Goal: Task Accomplishment & Management: Manage account settings

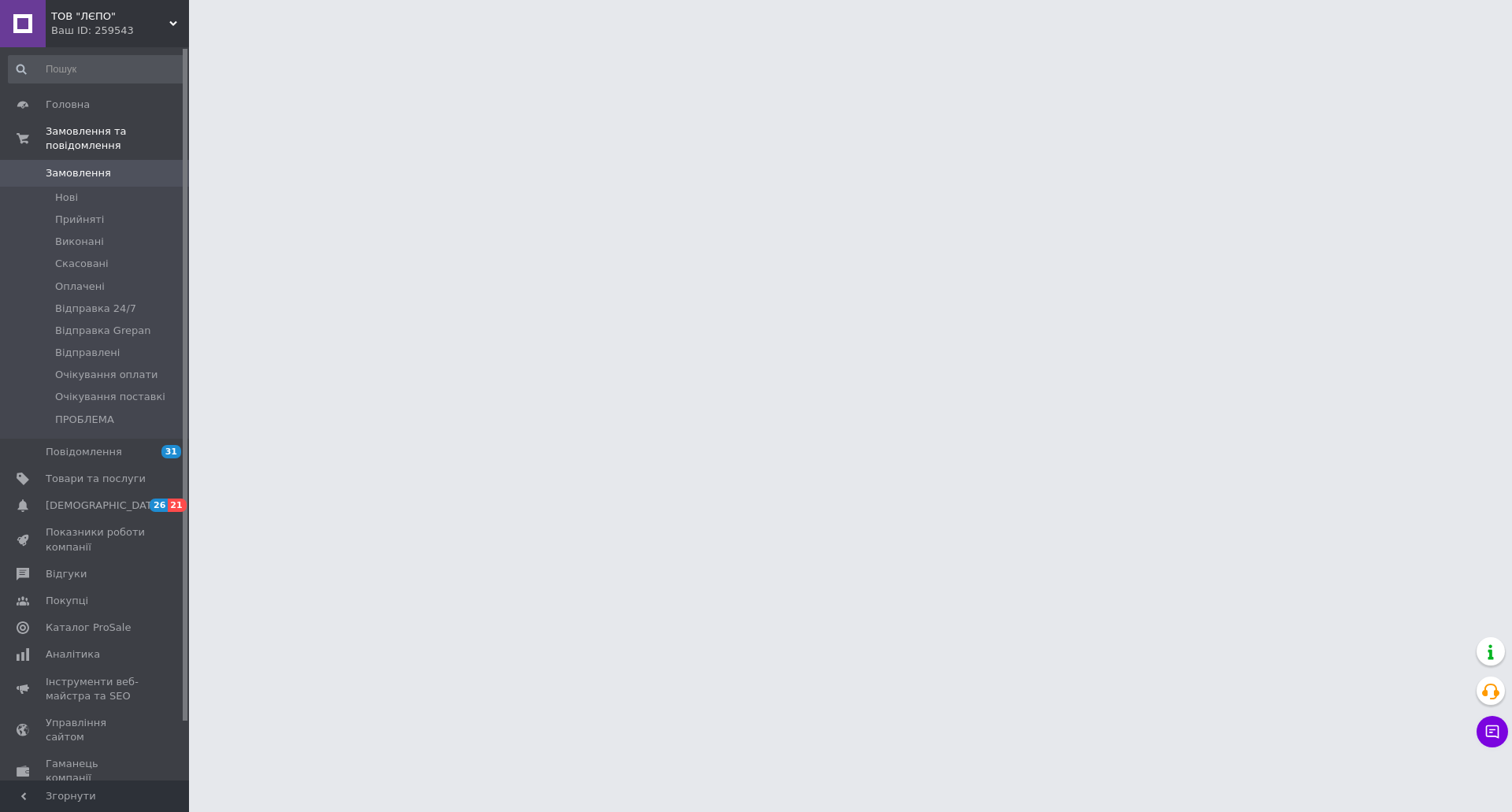
click at [90, 166] on span "Замовлення" at bounding box center [78, 173] width 66 height 14
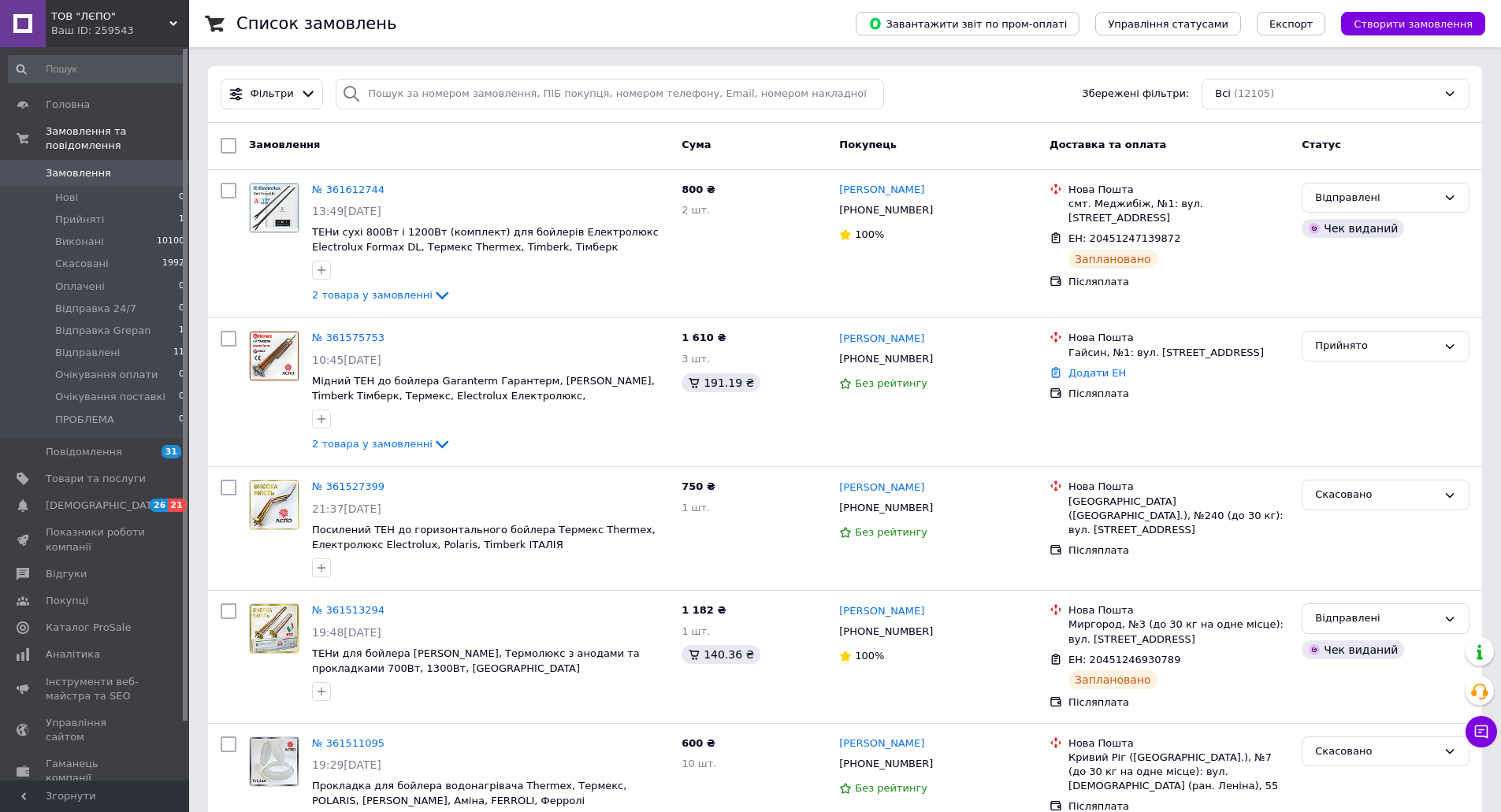
drag, startPoint x: 1428, startPoint y: 26, endPoint x: 1410, endPoint y: 40, distance: 22.8
click at [1427, 26] on span "Створити замовлення" at bounding box center [1413, 24] width 119 height 12
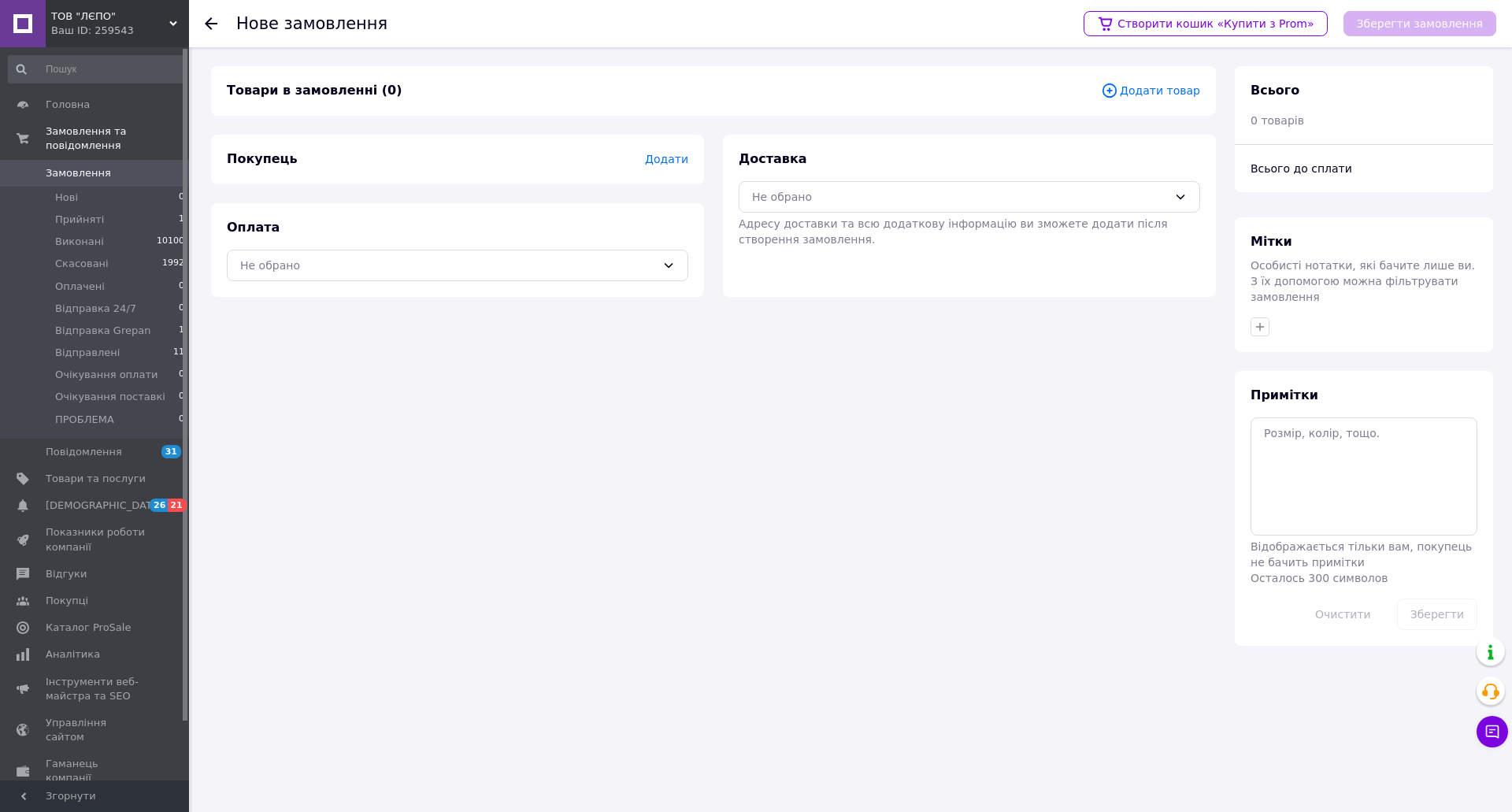
click at [1167, 93] on span "Додати товар" at bounding box center [1150, 91] width 99 height 18
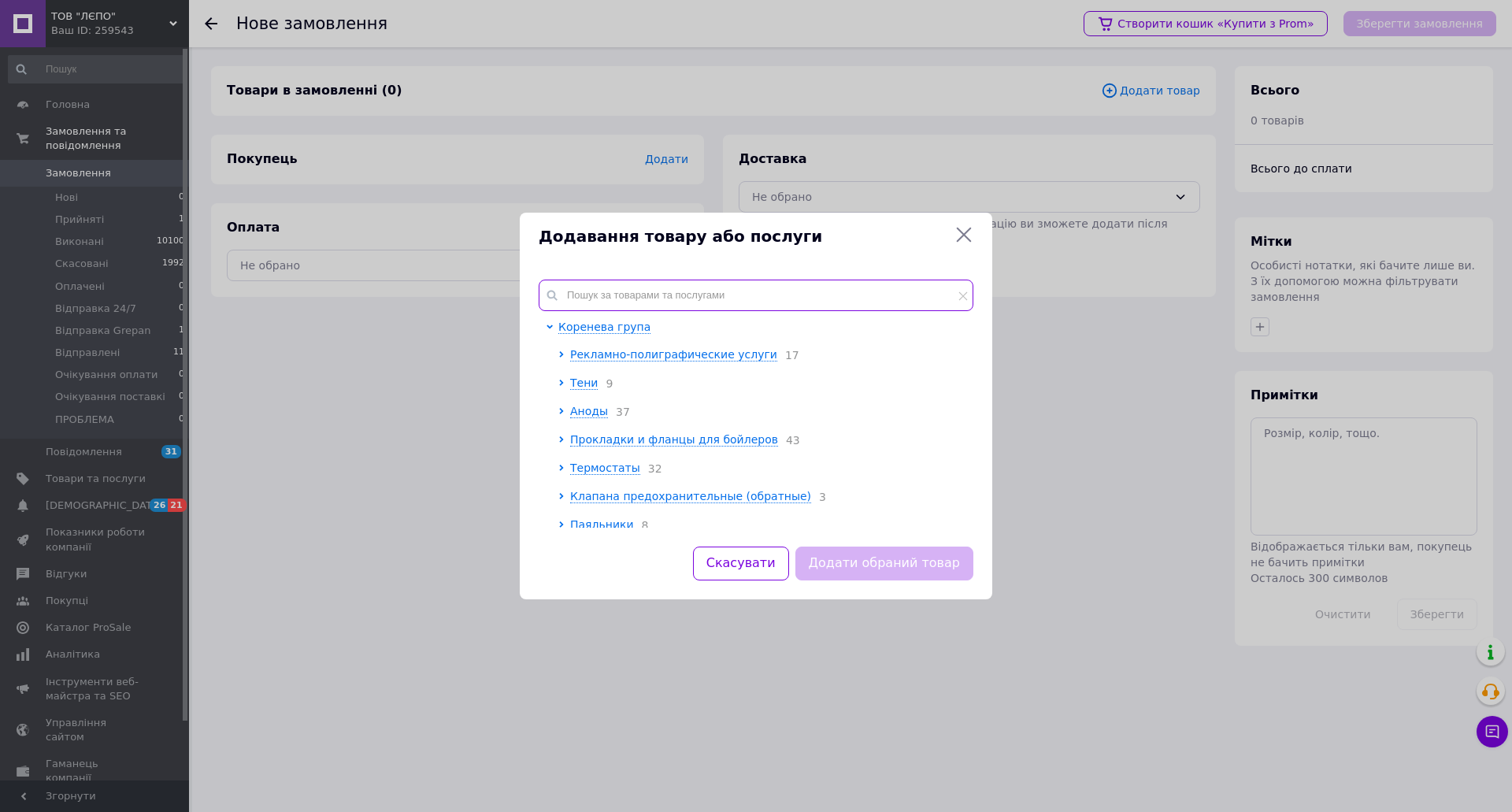
click at [613, 299] on input "text" at bounding box center [756, 296] width 435 height 31
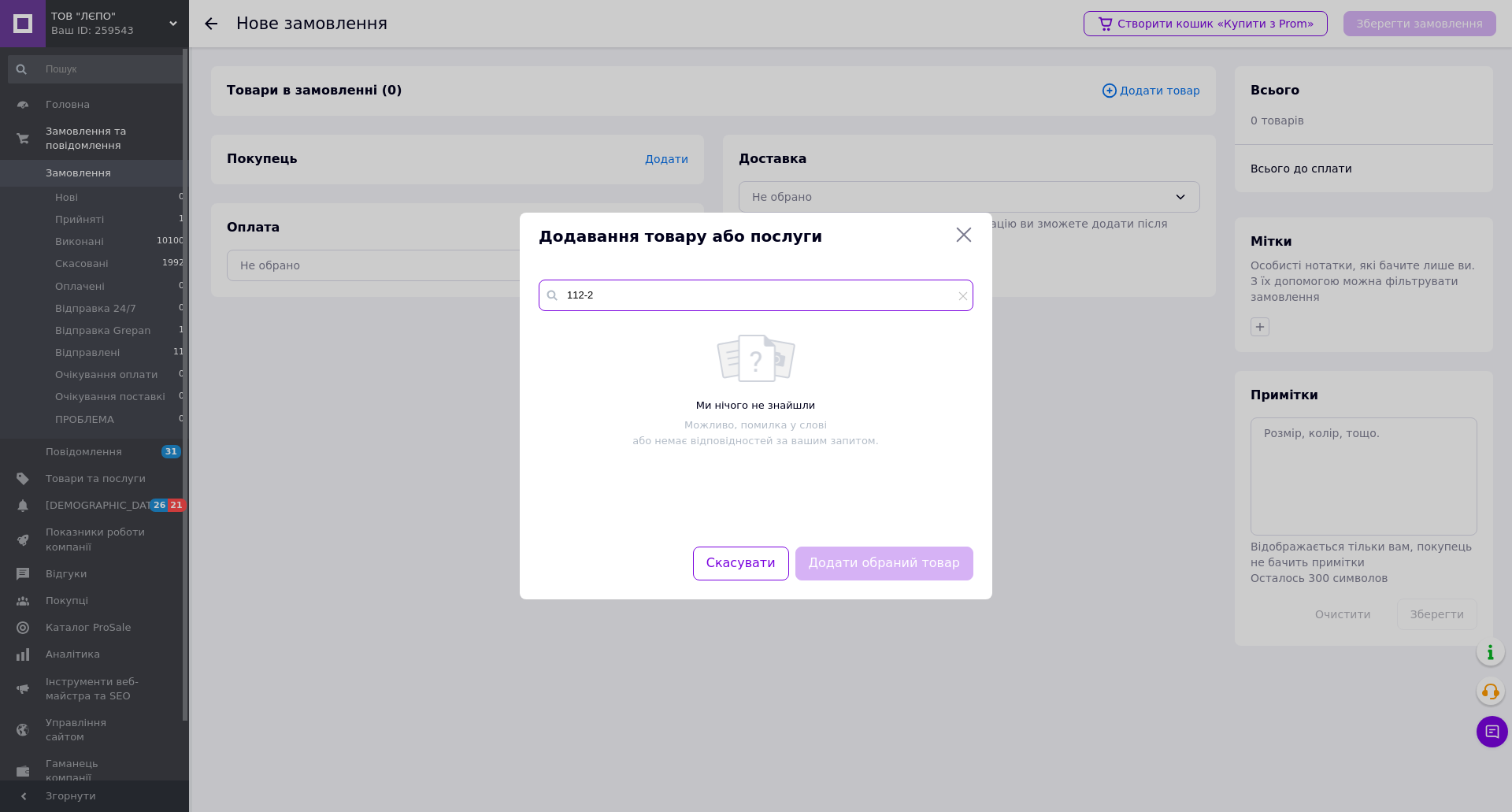
type input "112-2"
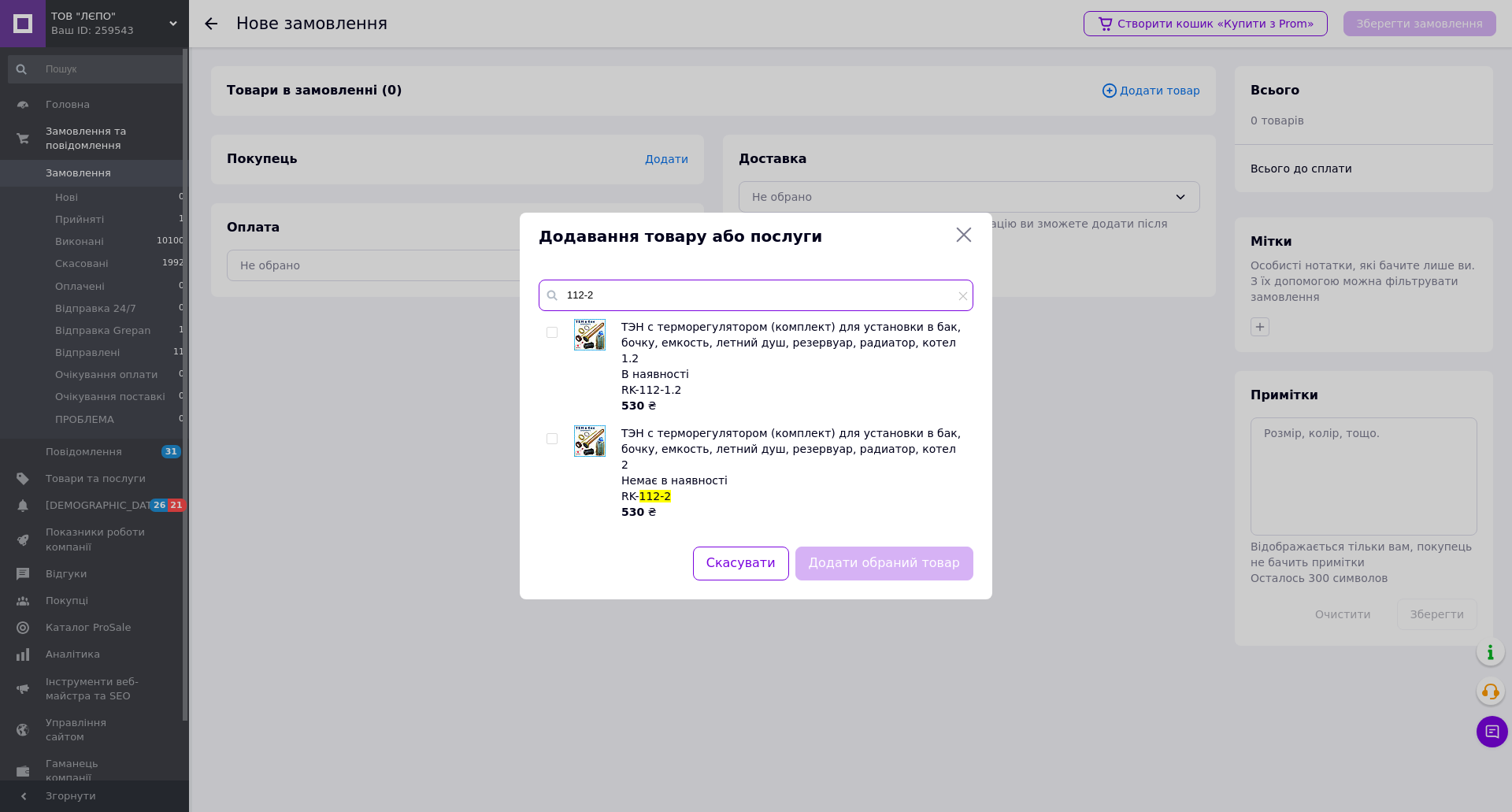
scroll to position [79, 0]
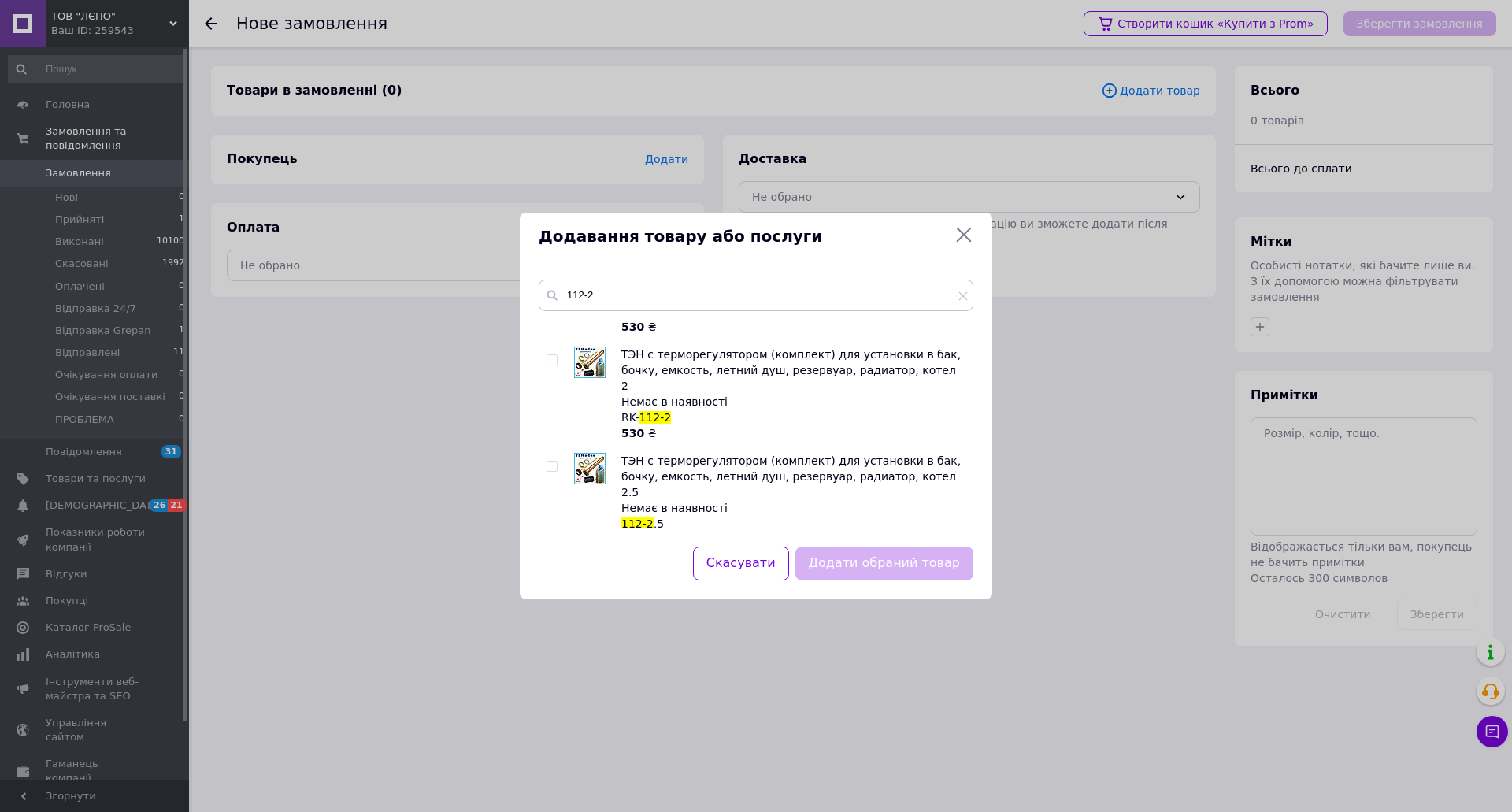
click at [553, 355] on input "checkbox" at bounding box center [551, 359] width 10 height 10
checkbox input "true"
click at [866, 572] on button "Додати обраний товар" at bounding box center [884, 564] width 178 height 34
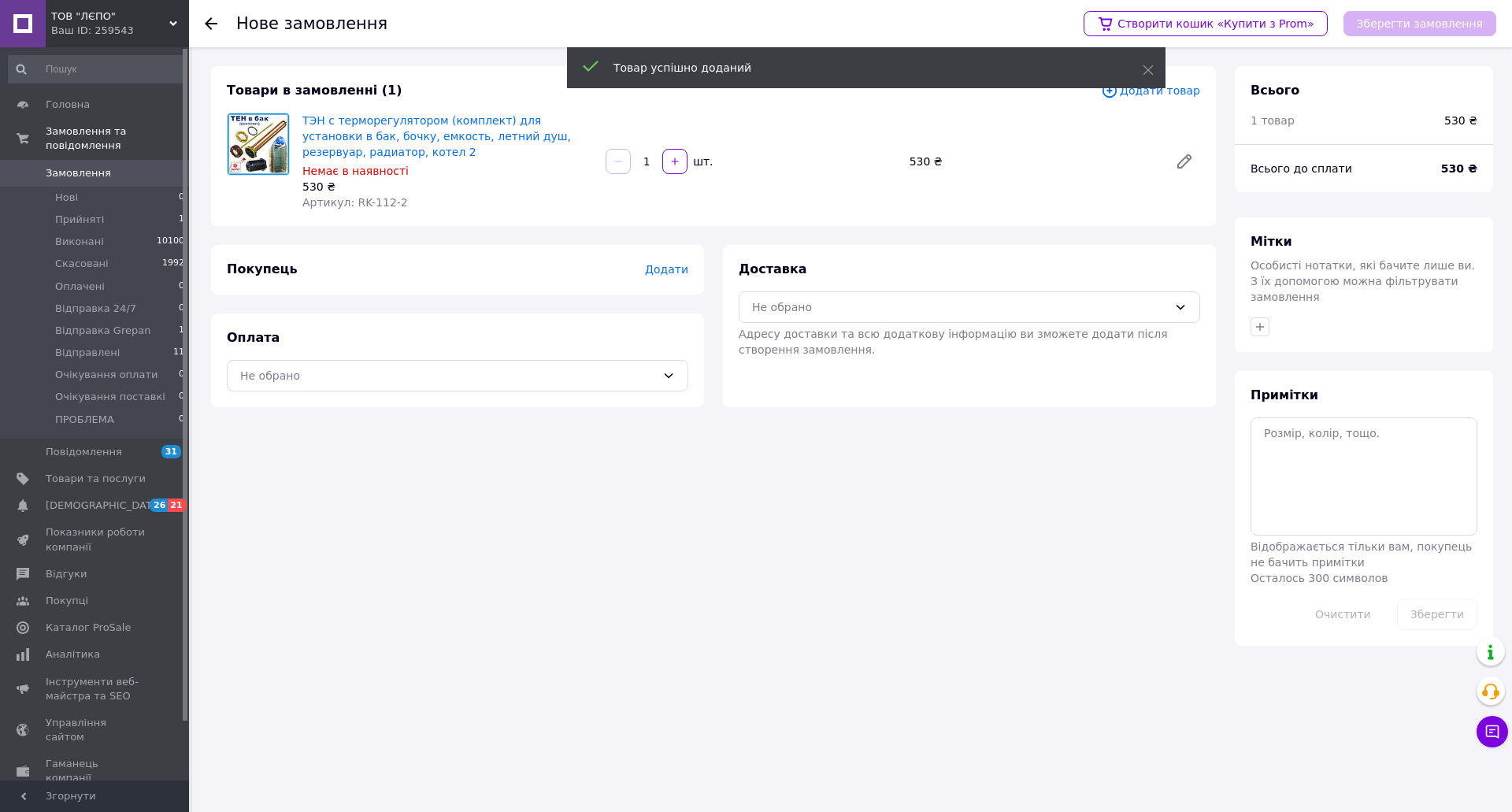
click at [671, 270] on span "Додати" at bounding box center [666, 270] width 43 height 13
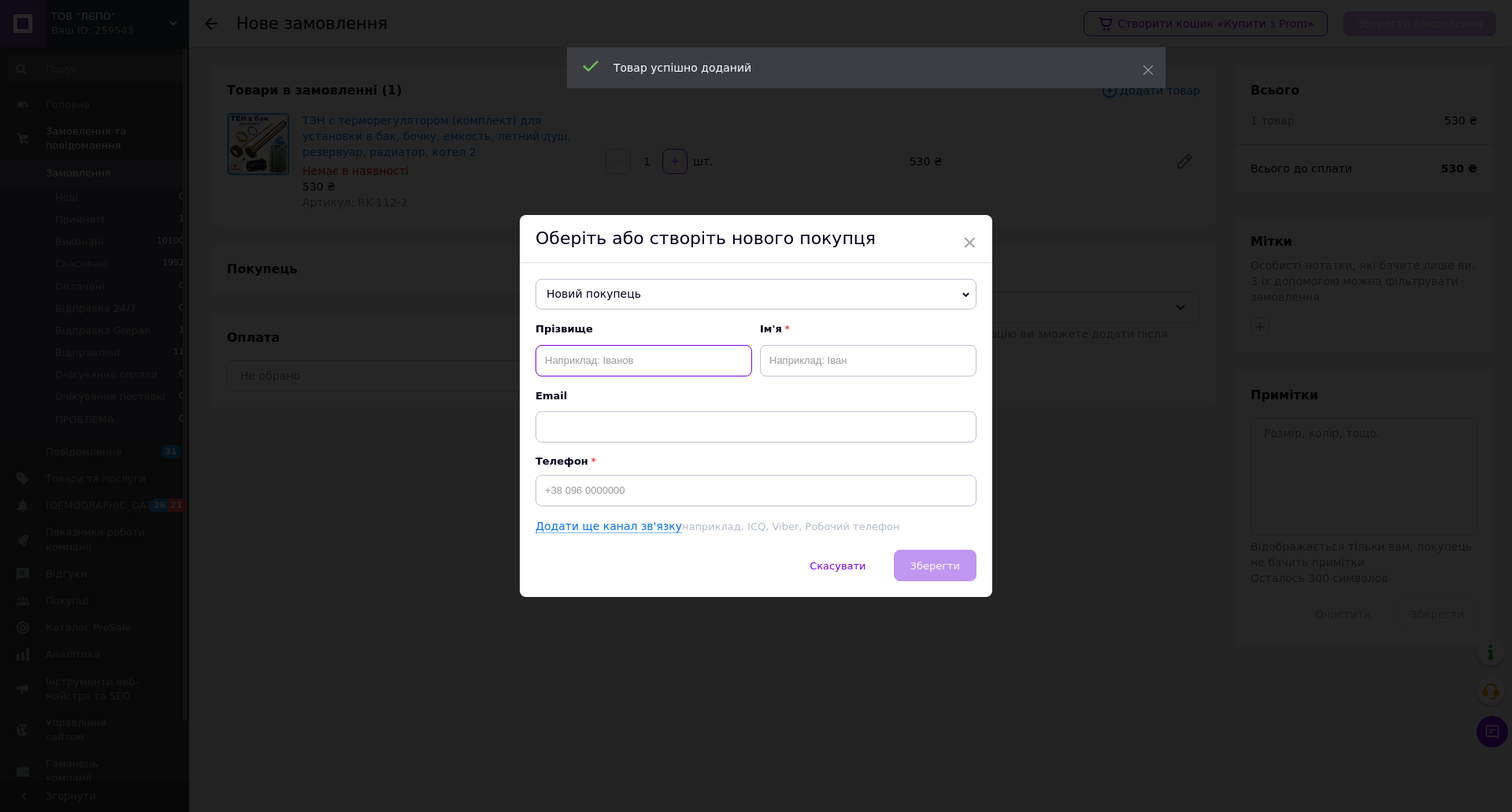
click at [623, 360] on input "text" at bounding box center [644, 360] width 216 height 31
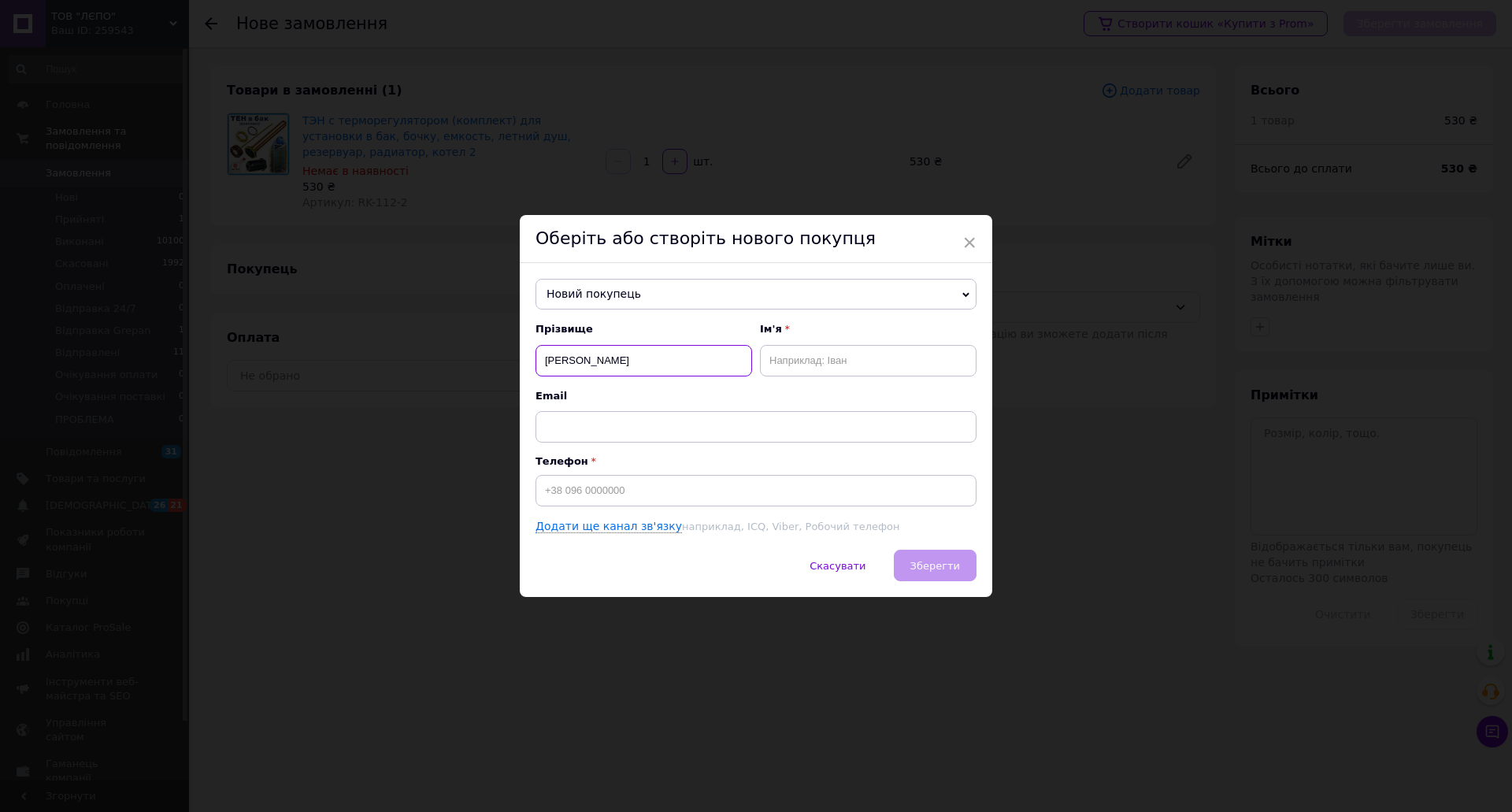
type input "[PERSON_NAME]"
click at [849, 354] on input "text" at bounding box center [868, 360] width 216 height 31
type input "[PERSON_NAME]"
click at [616, 479] on input at bounding box center [756, 491] width 441 height 31
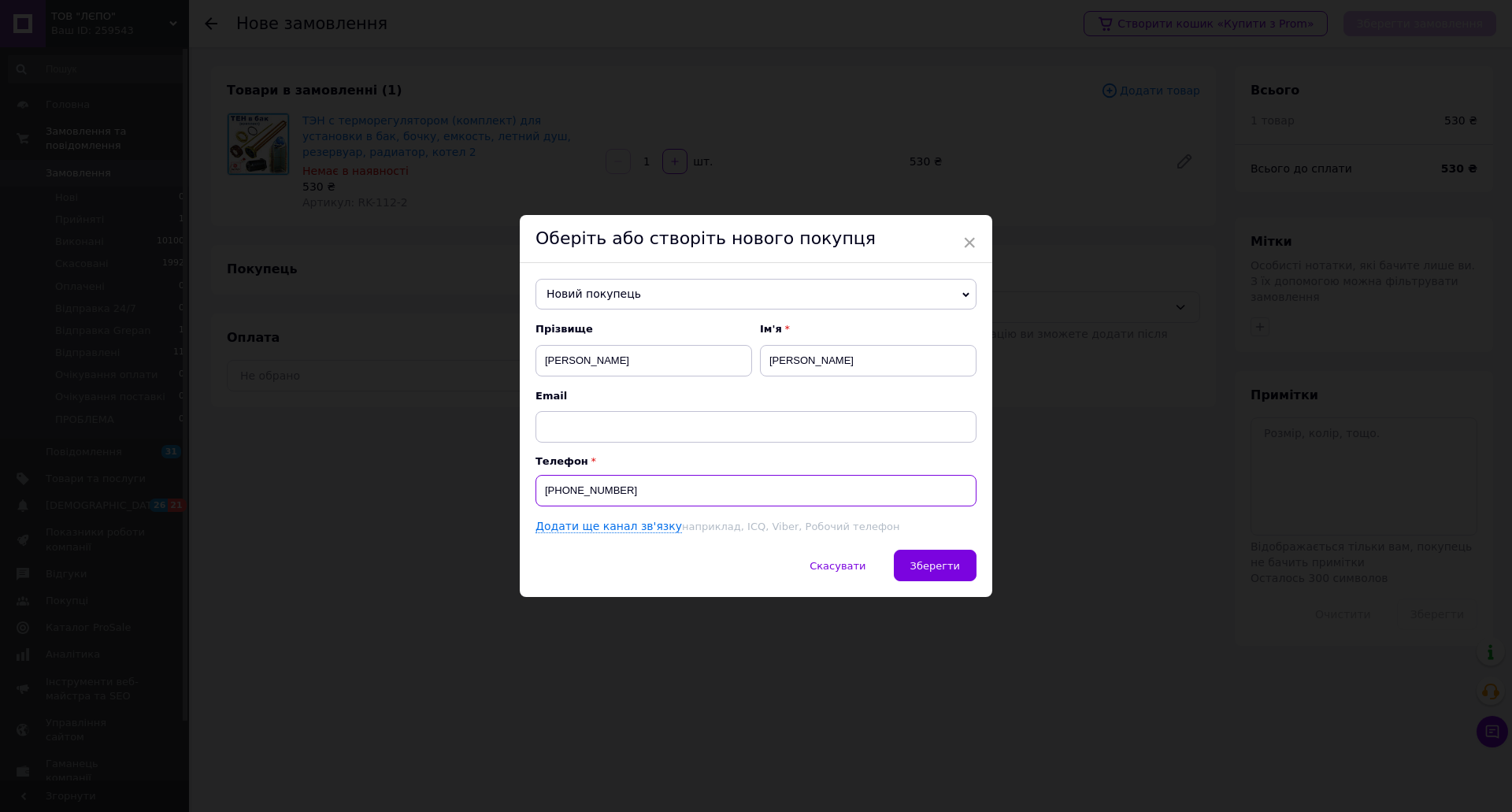
drag, startPoint x: 579, startPoint y: 491, endPoint x: 594, endPoint y: 494, distance: 15.3
click at [594, 494] on input "[PHONE_NUMBER]" at bounding box center [756, 491] width 441 height 31
type input "[PHONE_NUMBER]"
click at [946, 560] on span "Зберегти" at bounding box center [935, 565] width 50 height 12
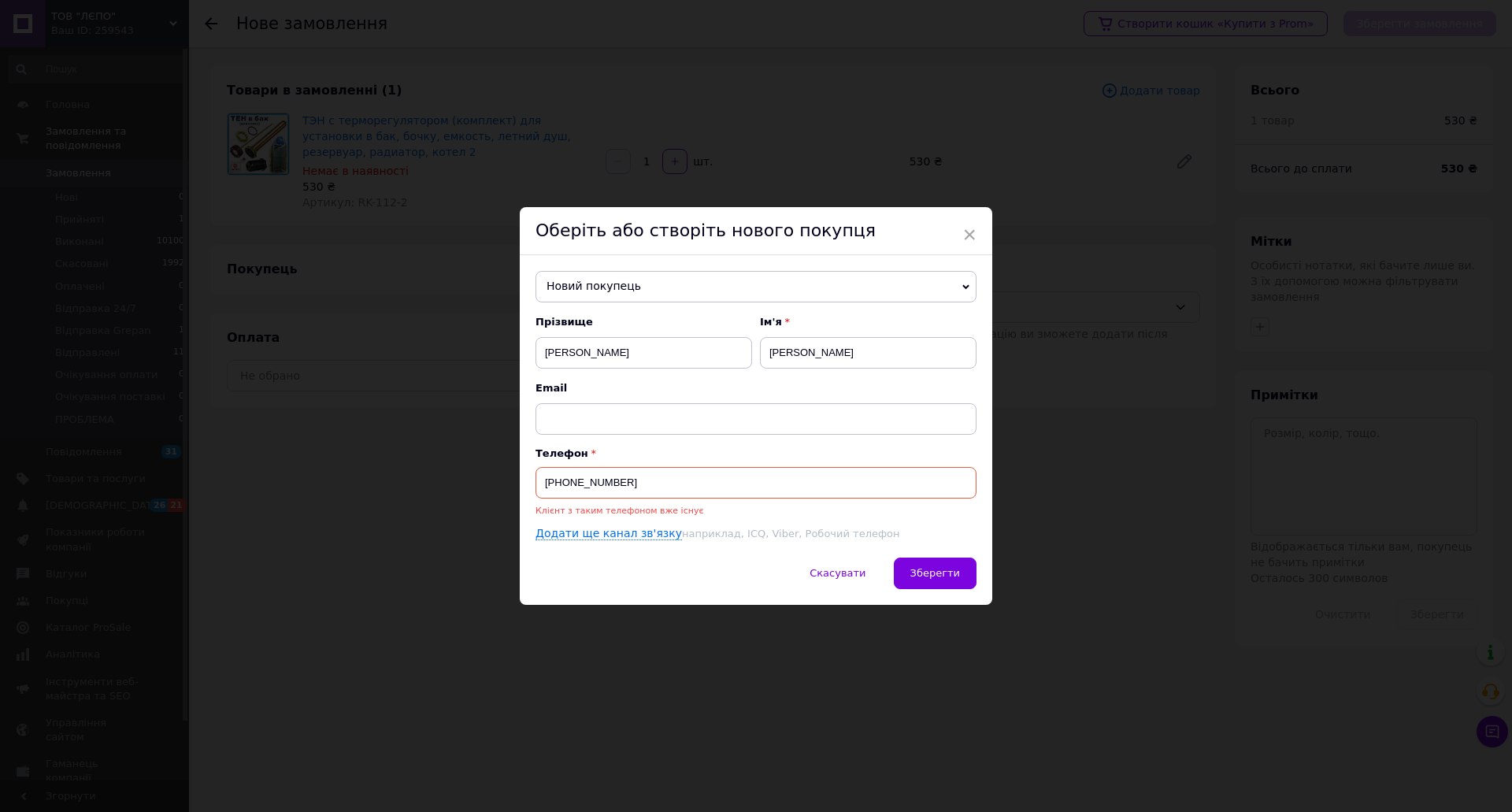
click at [637, 483] on input "[PHONE_NUMBER]" at bounding box center [756, 483] width 441 height 31
click at [637, 481] on input "[PHONE_NUMBER]" at bounding box center [756, 483] width 441 height 31
click at [637, 482] on input "[PHONE_NUMBER]" at bounding box center [756, 483] width 441 height 31
click at [692, 285] on span "Новий покупець" at bounding box center [756, 286] width 441 height 31
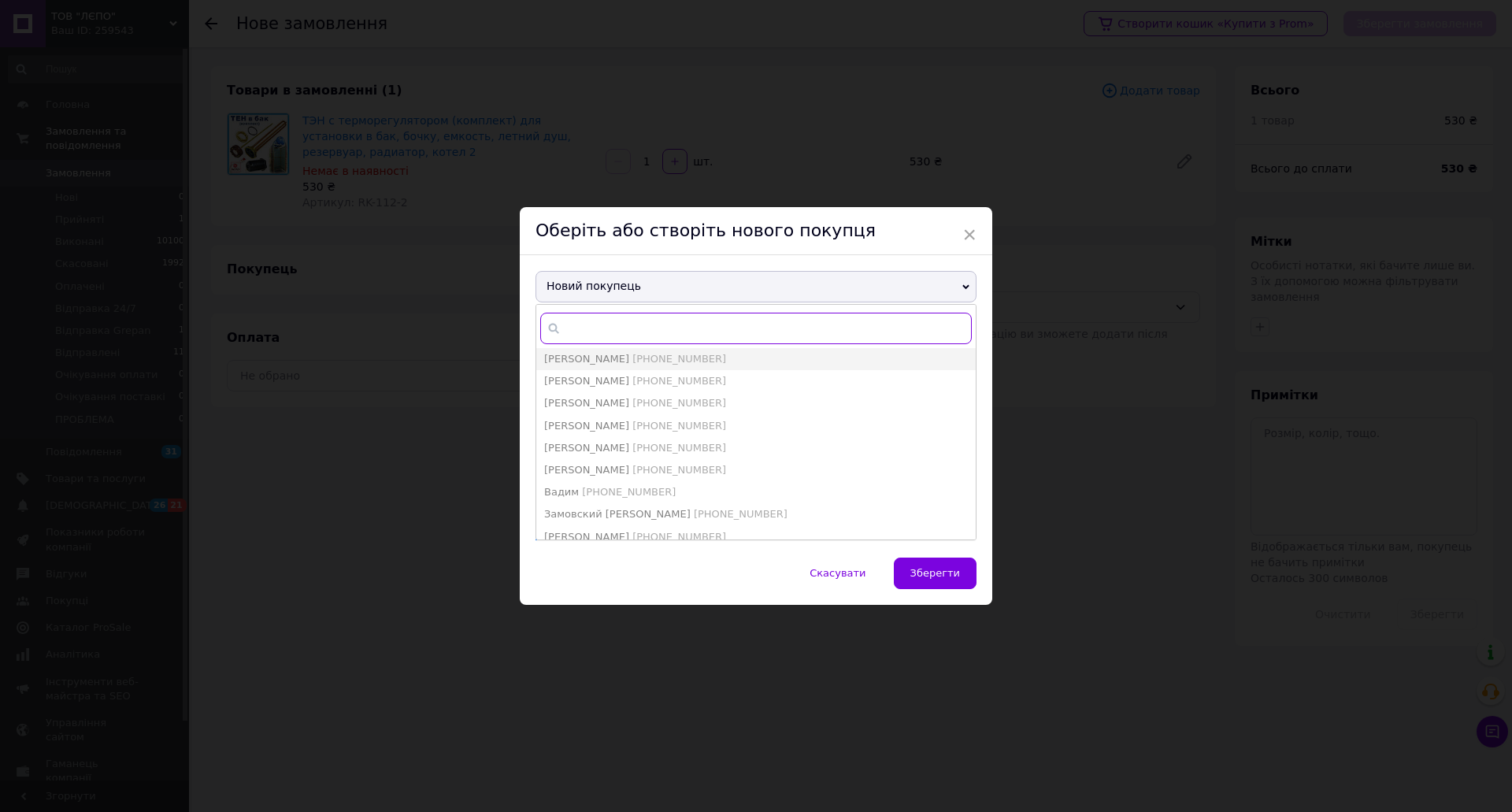
click at [579, 327] on input "text" at bounding box center [756, 328] width 431 height 31
paste input "[PHONE_NUMBER]"
type input "[PHONE_NUMBER]"
click at [633, 377] on span "[PHONE_NUMBER]" at bounding box center [679, 381] width 93 height 12
type input "[PERSON_NAME]"
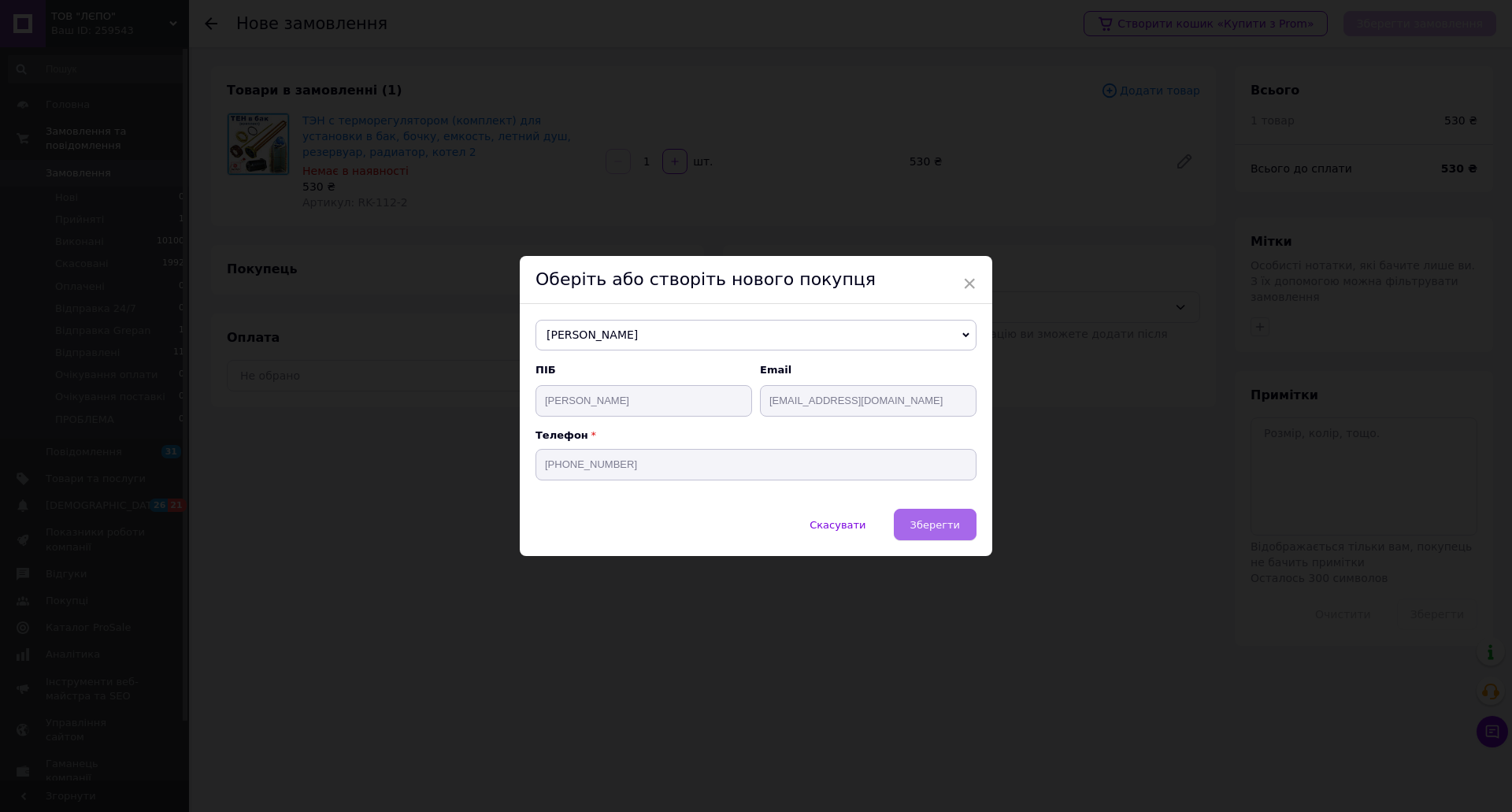
click at [962, 529] on button "Зберегти" at bounding box center [936, 525] width 83 height 31
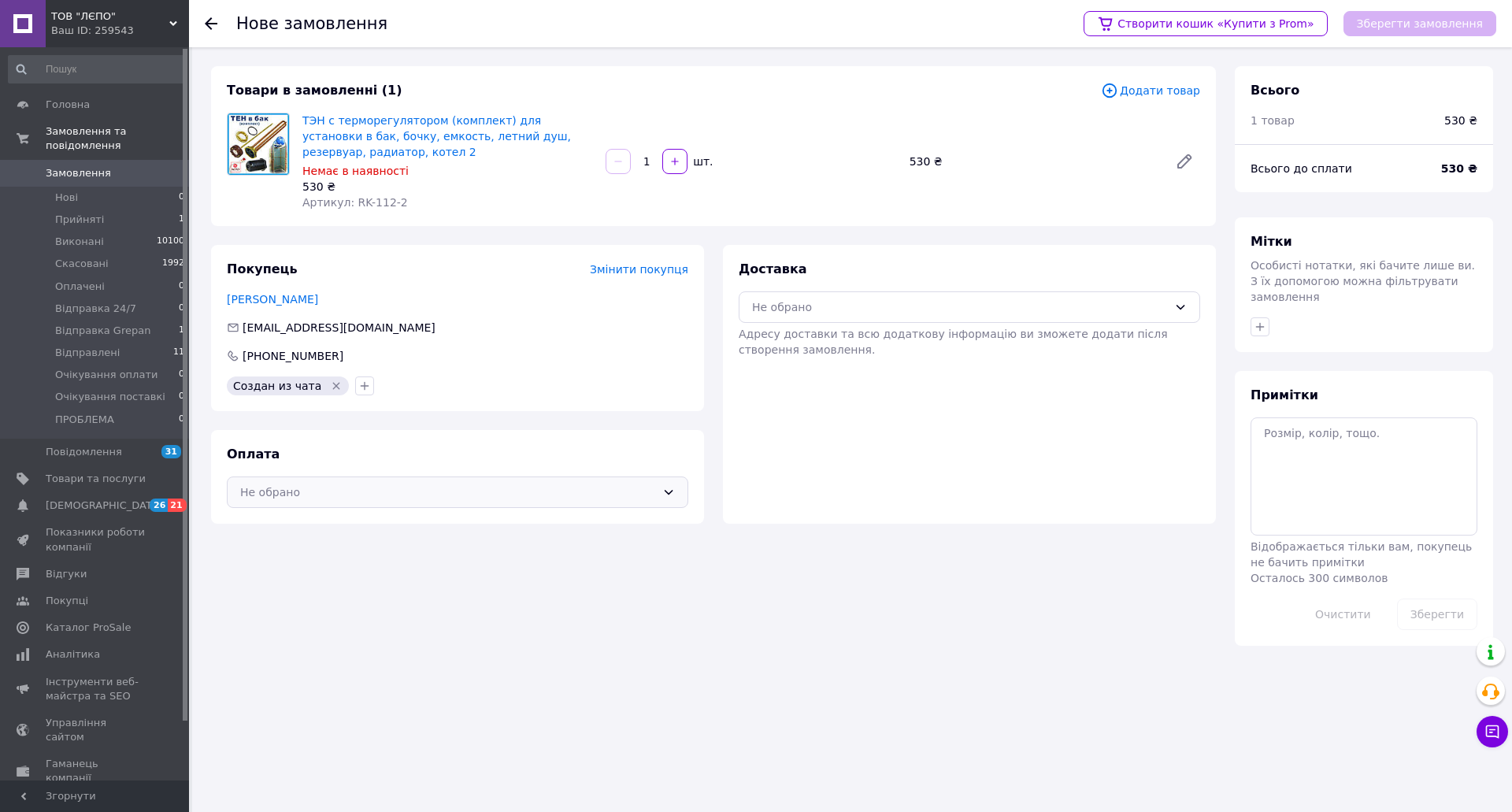
click at [294, 491] on div "Не обрано" at bounding box center [448, 491] width 416 height 18
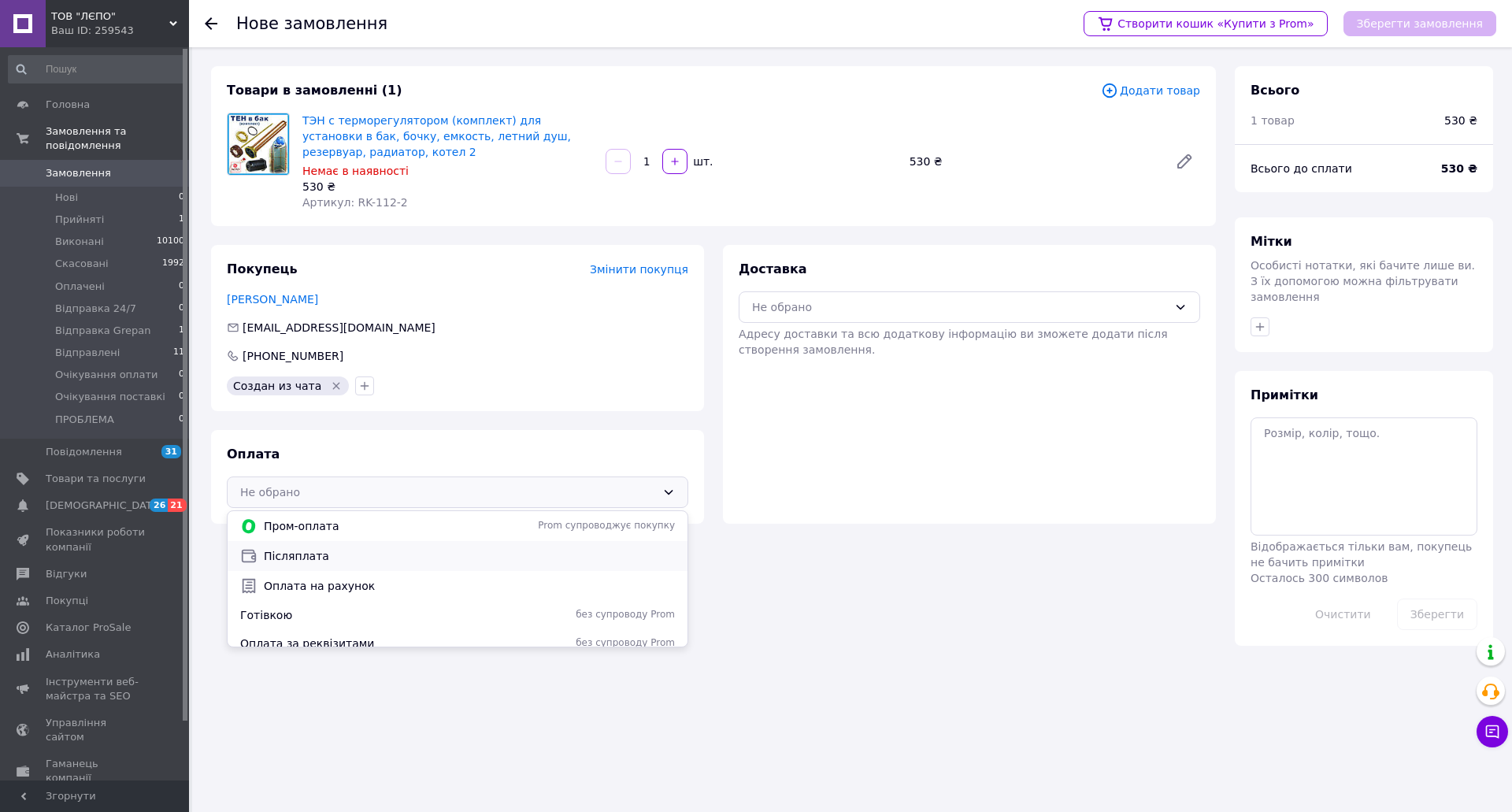
click at [305, 557] on span "Післяплата" at bounding box center [469, 555] width 411 height 16
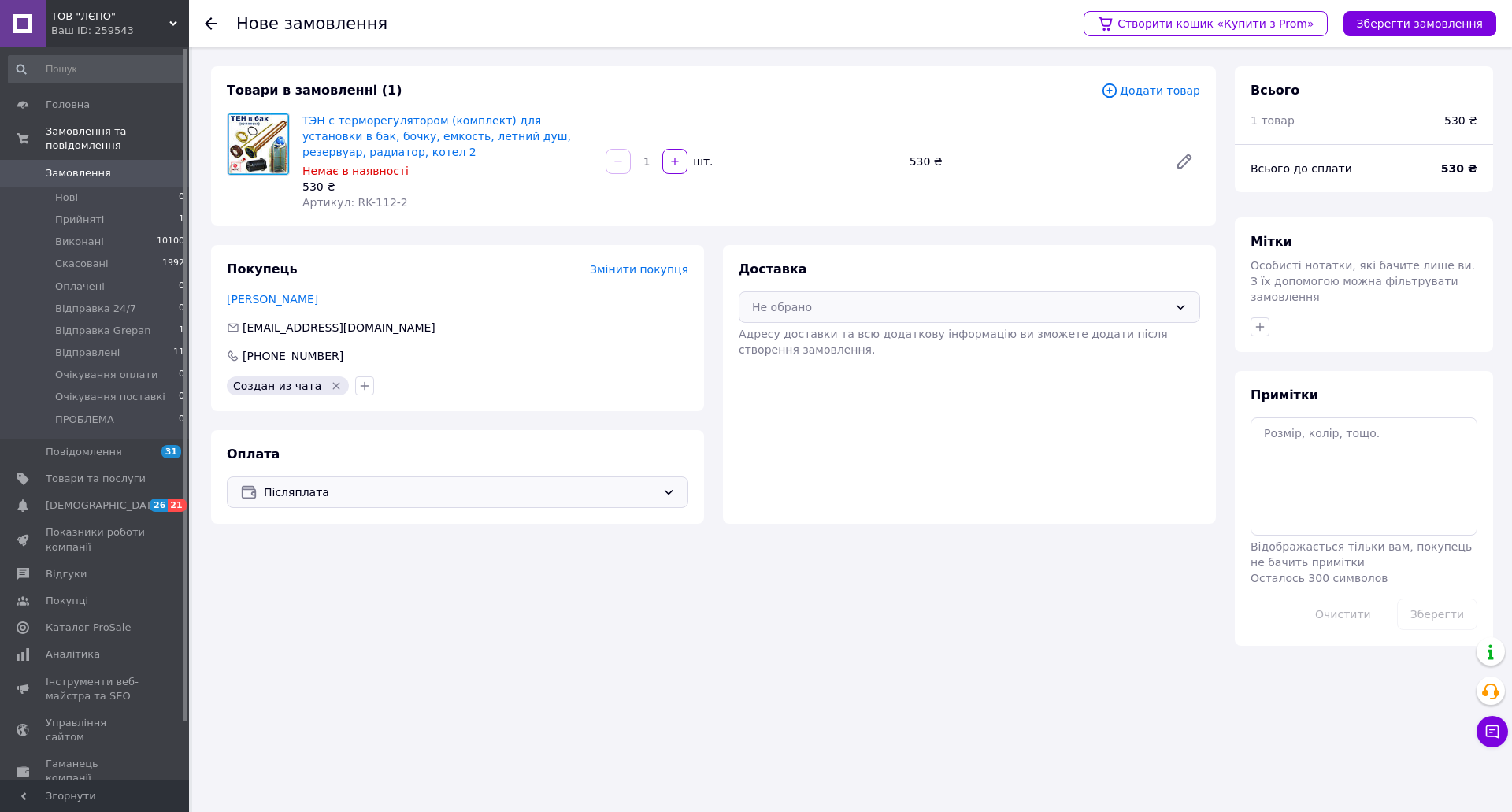
click at [774, 309] on div "Не обрано" at bounding box center [960, 307] width 416 height 18
click at [804, 371] on span "Нова Пошта (платна)" at bounding box center [981, 370] width 411 height 16
click at [302, 489] on span "Післяплата" at bounding box center [460, 491] width 393 height 18
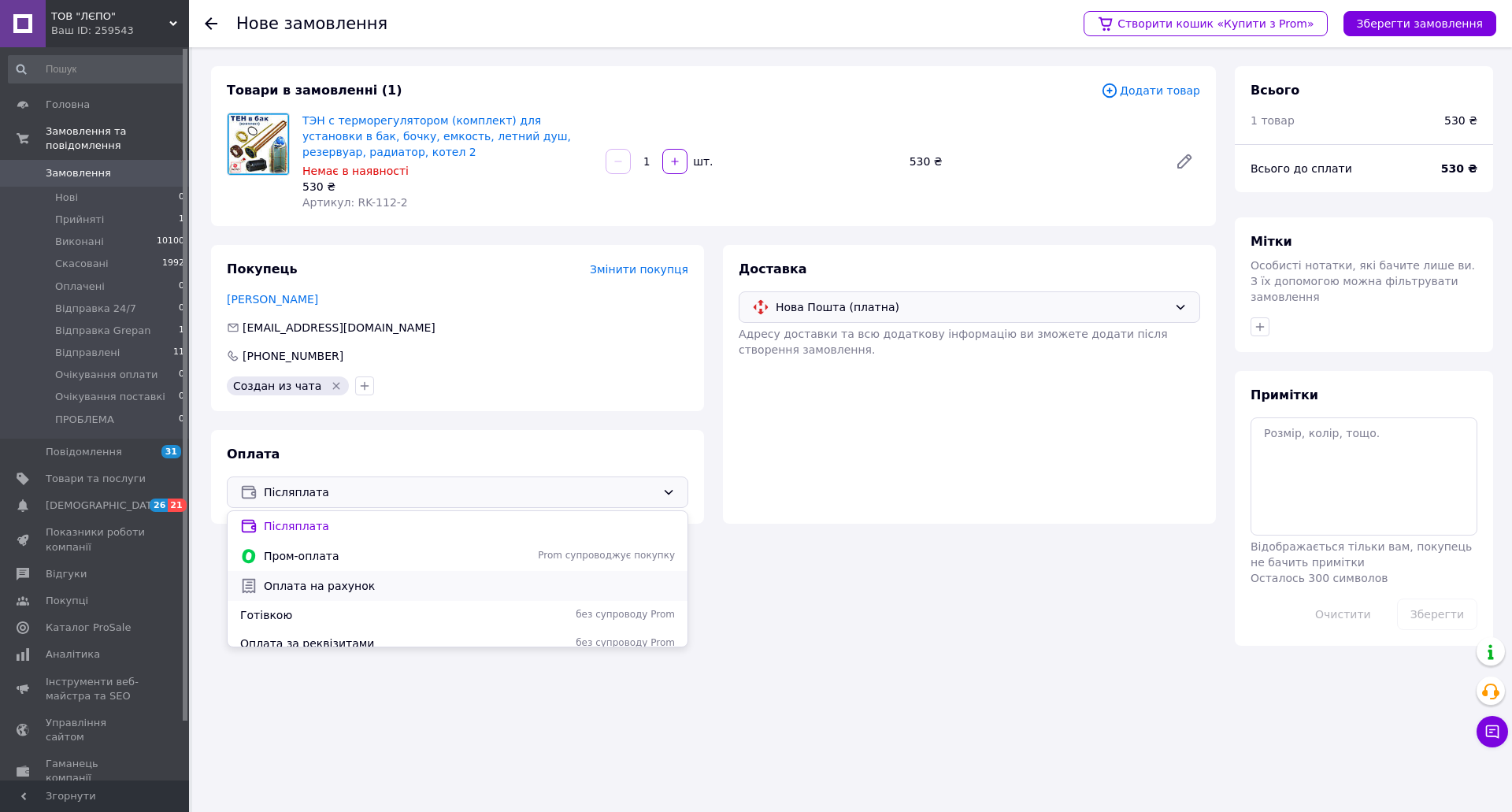
click at [318, 589] on span "Оплата на рахунок" at bounding box center [469, 586] width 411 height 16
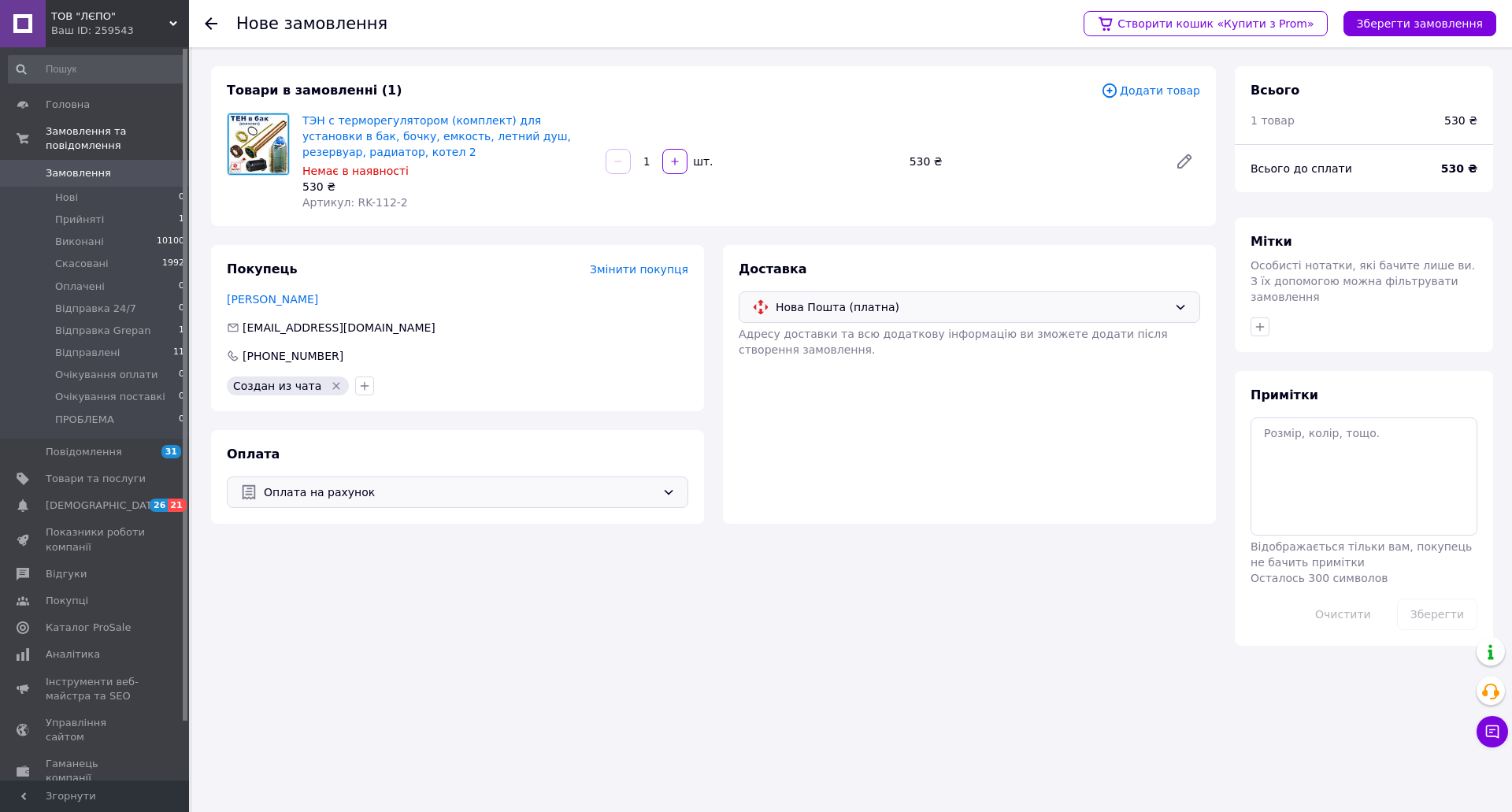
click at [635, 273] on span "Змінити покупця" at bounding box center [638, 270] width 99 height 13
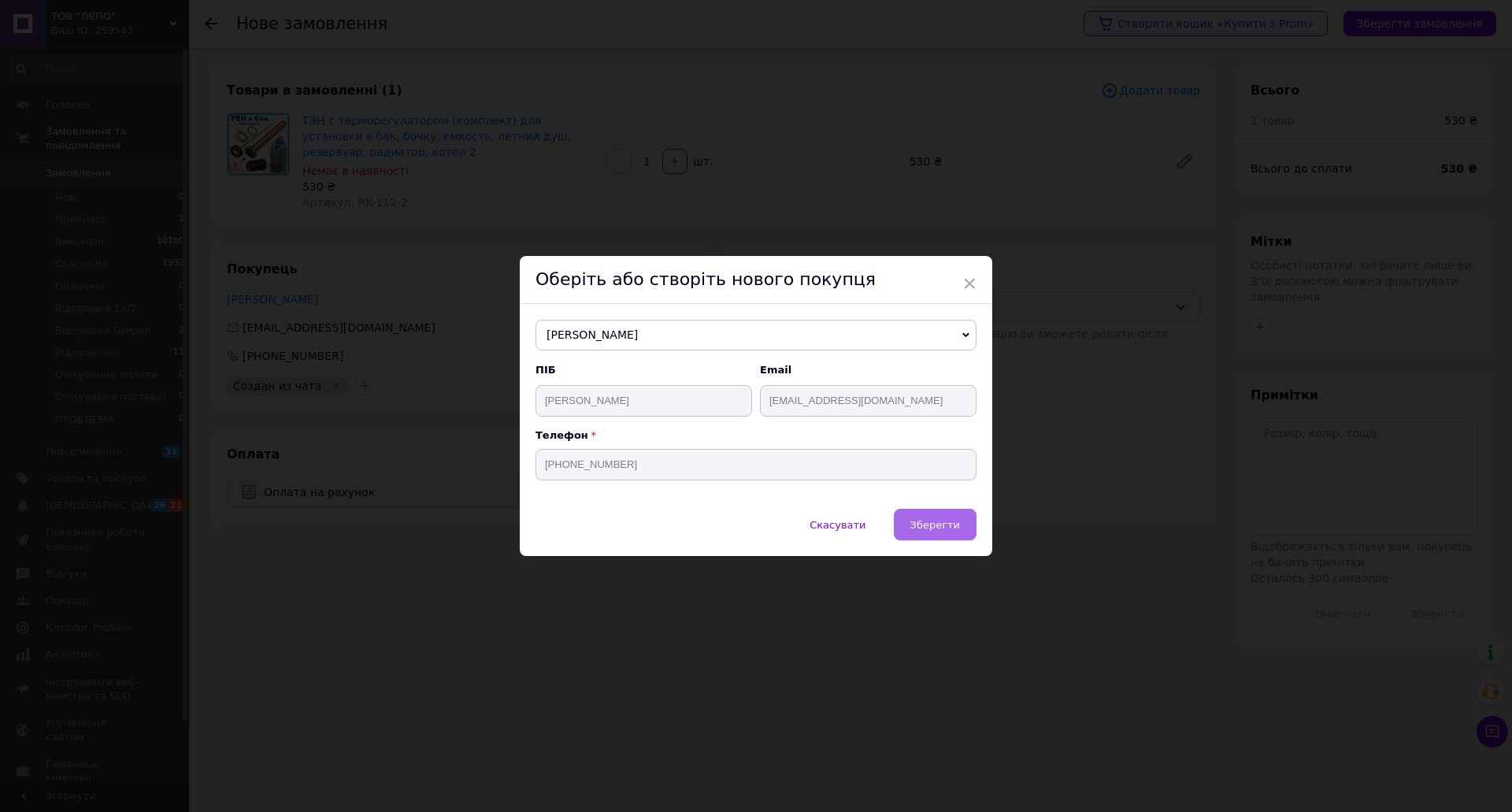
click at [925, 531] on span "Зберегти" at bounding box center [935, 525] width 50 height 12
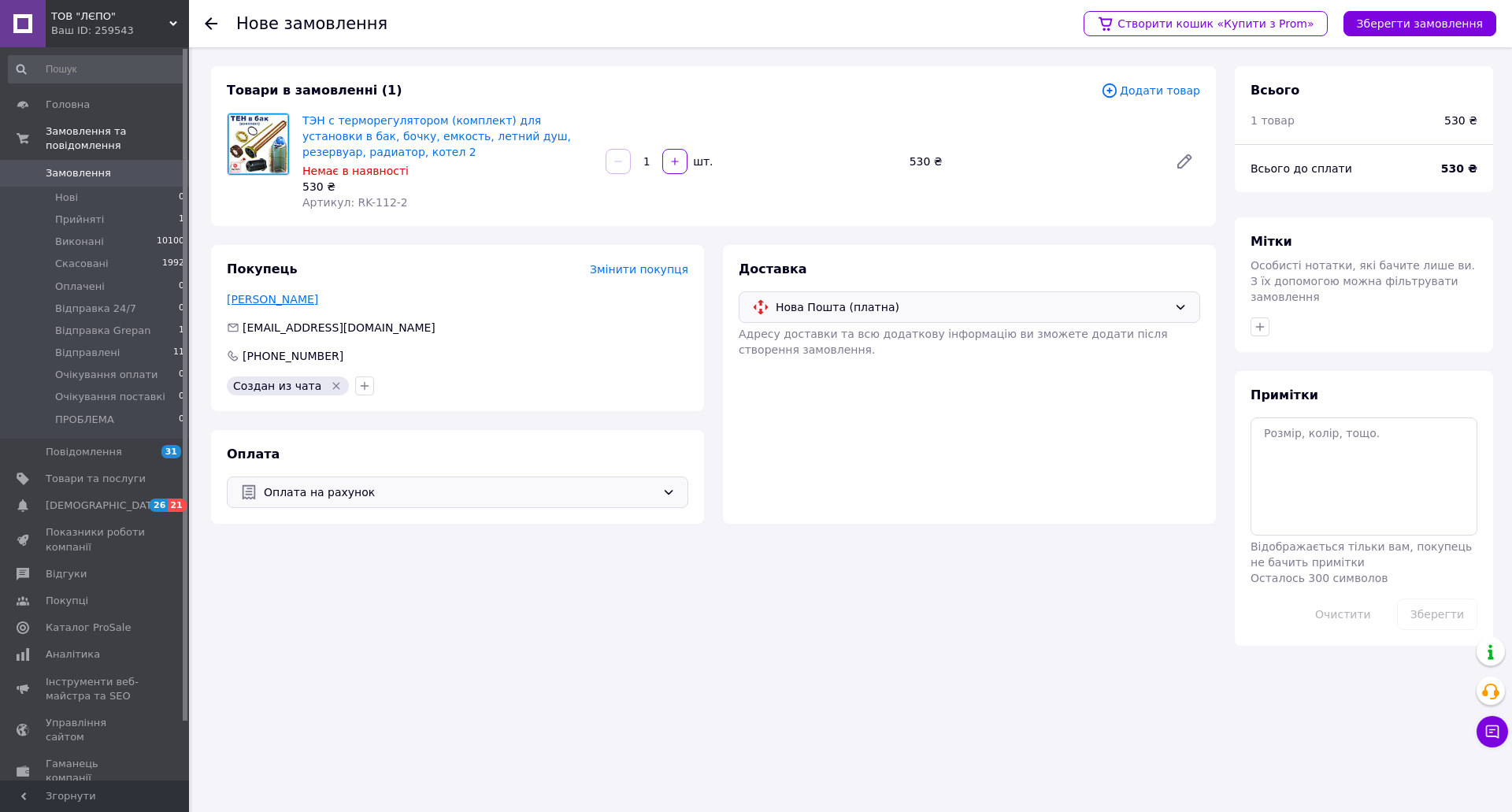
click at [248, 301] on link "[PERSON_NAME]" at bounding box center [272, 299] width 91 height 13
drag, startPoint x: 526, startPoint y: 636, endPoint x: 702, endPoint y: 489, distance: 229.3
click at [529, 632] on div "Нове замовлення Створити кошик «Купити з Prom» Зберегти замовлення Товари в зам…" at bounding box center [852, 356] width 1320 height 617
click at [1407, 27] on button "Зберегти замовлення" at bounding box center [1419, 23] width 152 height 25
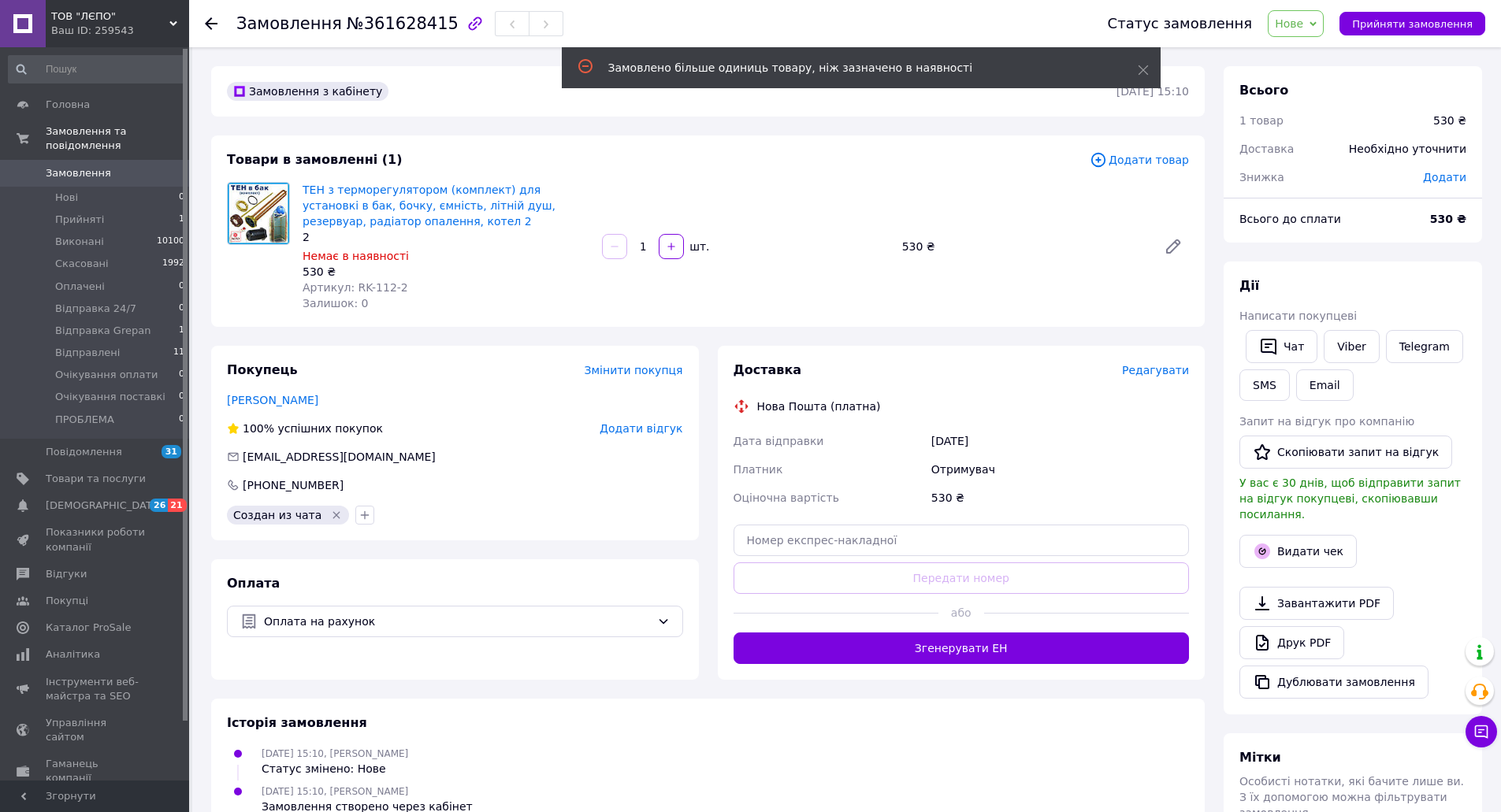
click at [1153, 370] on span "Редагувати" at bounding box center [1155, 370] width 67 height 13
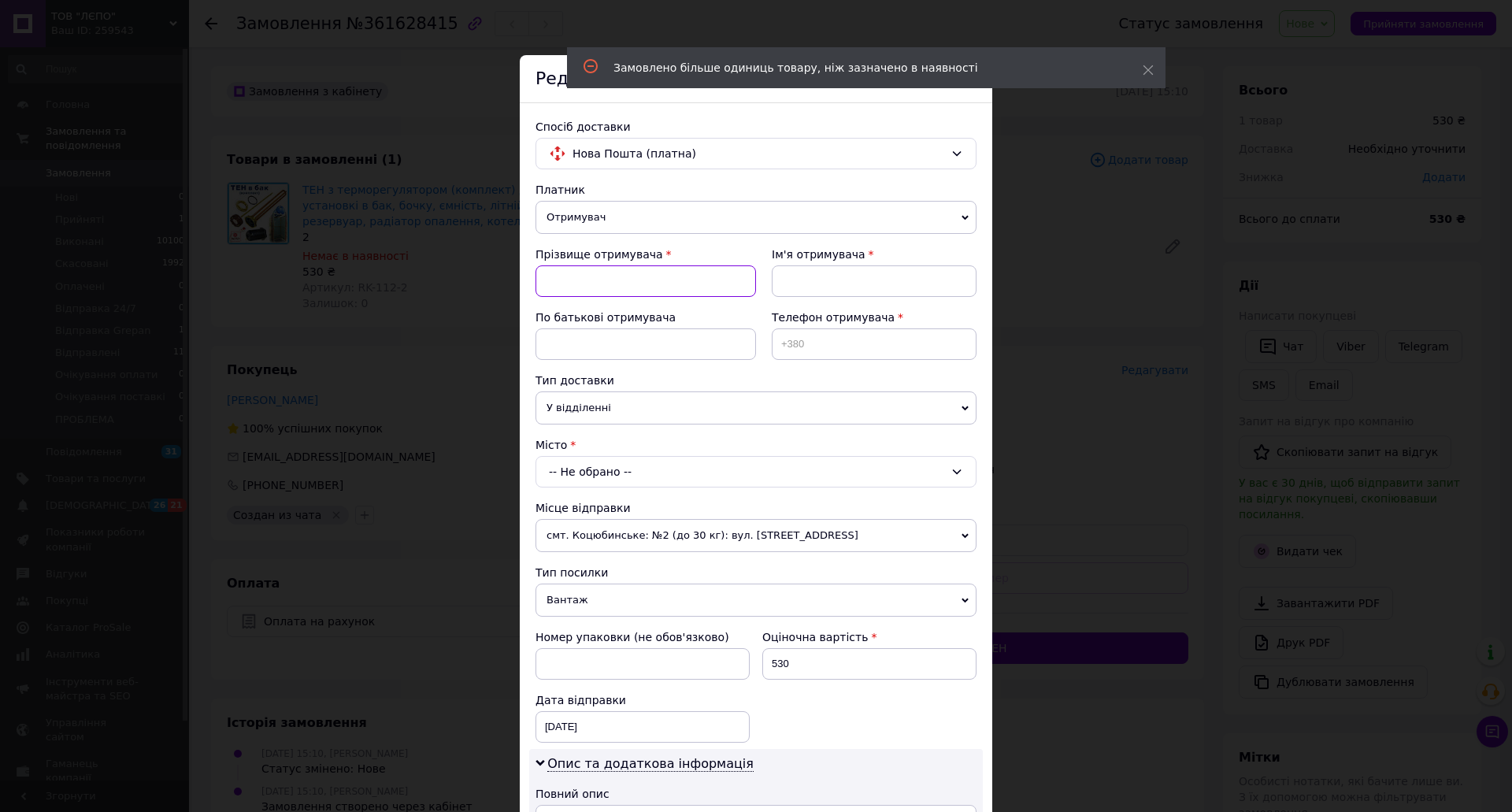
click at [664, 270] on input at bounding box center [646, 281] width 221 height 31
type input "[PERSON_NAME]"
click at [827, 271] on input at bounding box center [874, 281] width 205 height 31
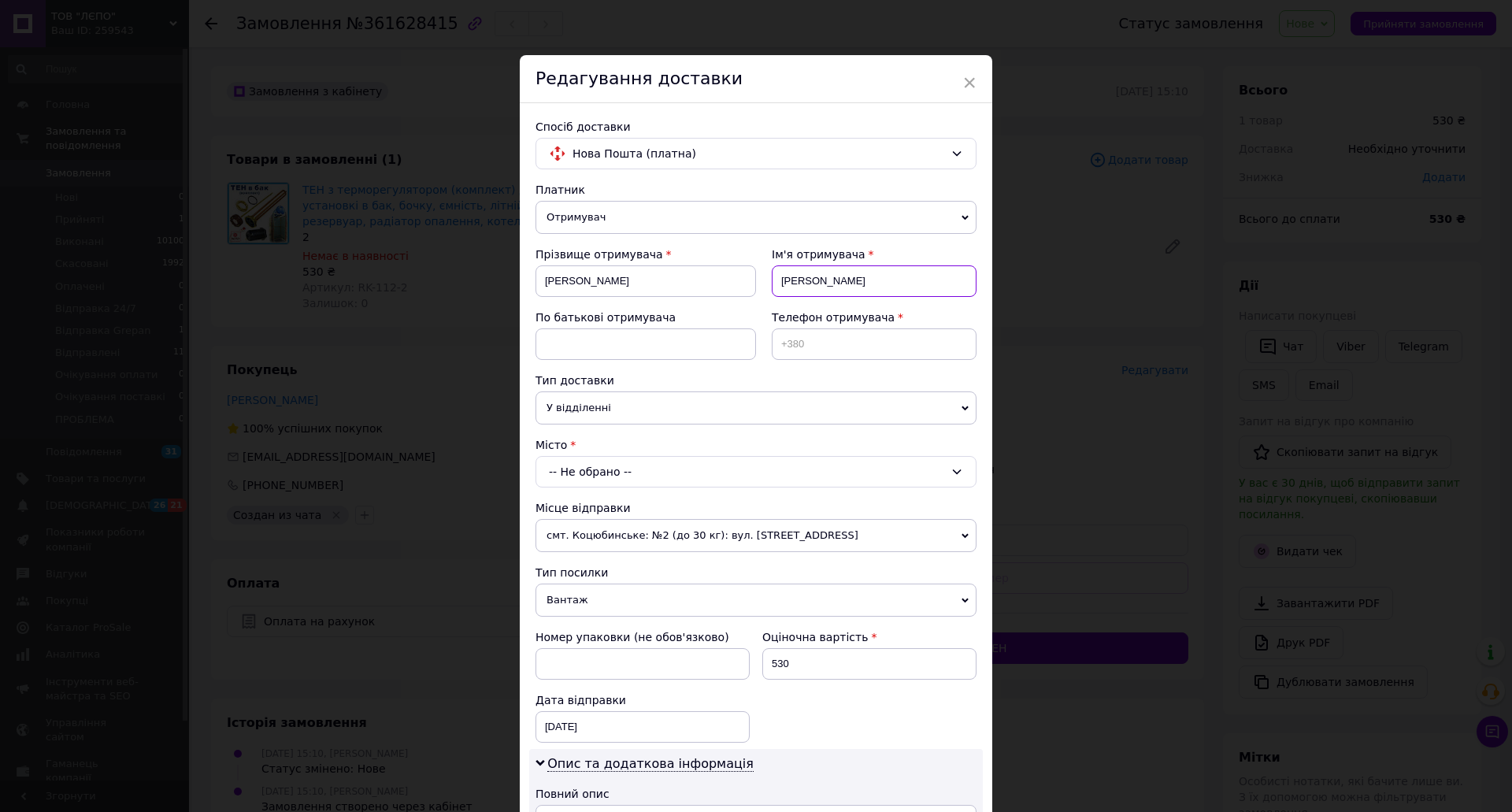
type input "[PERSON_NAME]"
click at [823, 355] on input at bounding box center [874, 344] width 205 height 31
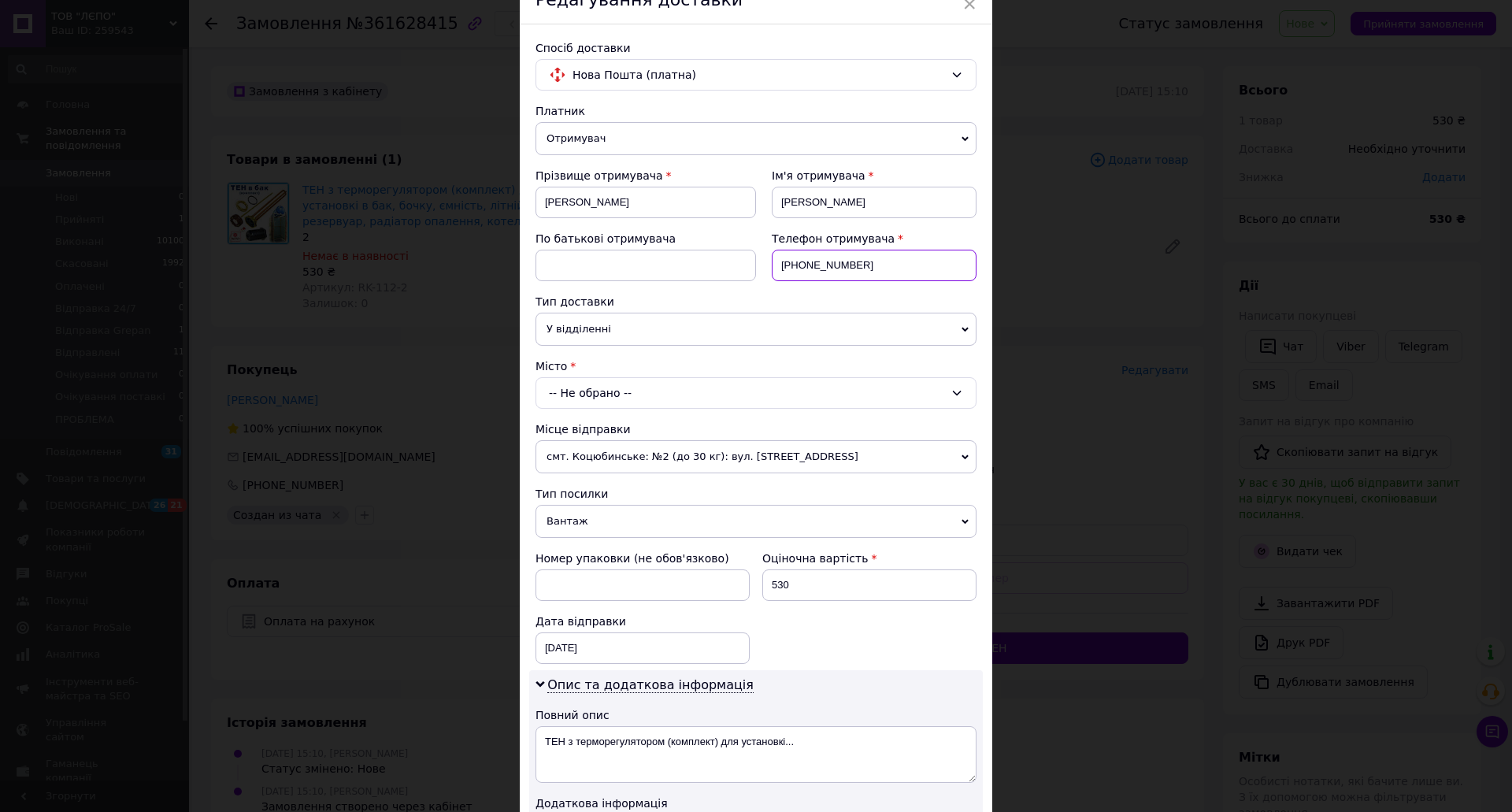
type input "[PHONE_NUMBER]"
click at [724, 308] on div "Тип доставки" at bounding box center [756, 301] width 441 height 16
drag, startPoint x: 875, startPoint y: 269, endPoint x: 778, endPoint y: 266, distance: 97.0
click at [778, 266] on input "[PHONE_NUMBER]" at bounding box center [874, 265] width 205 height 31
click at [705, 297] on div "Тип доставки" at bounding box center [756, 301] width 441 height 16
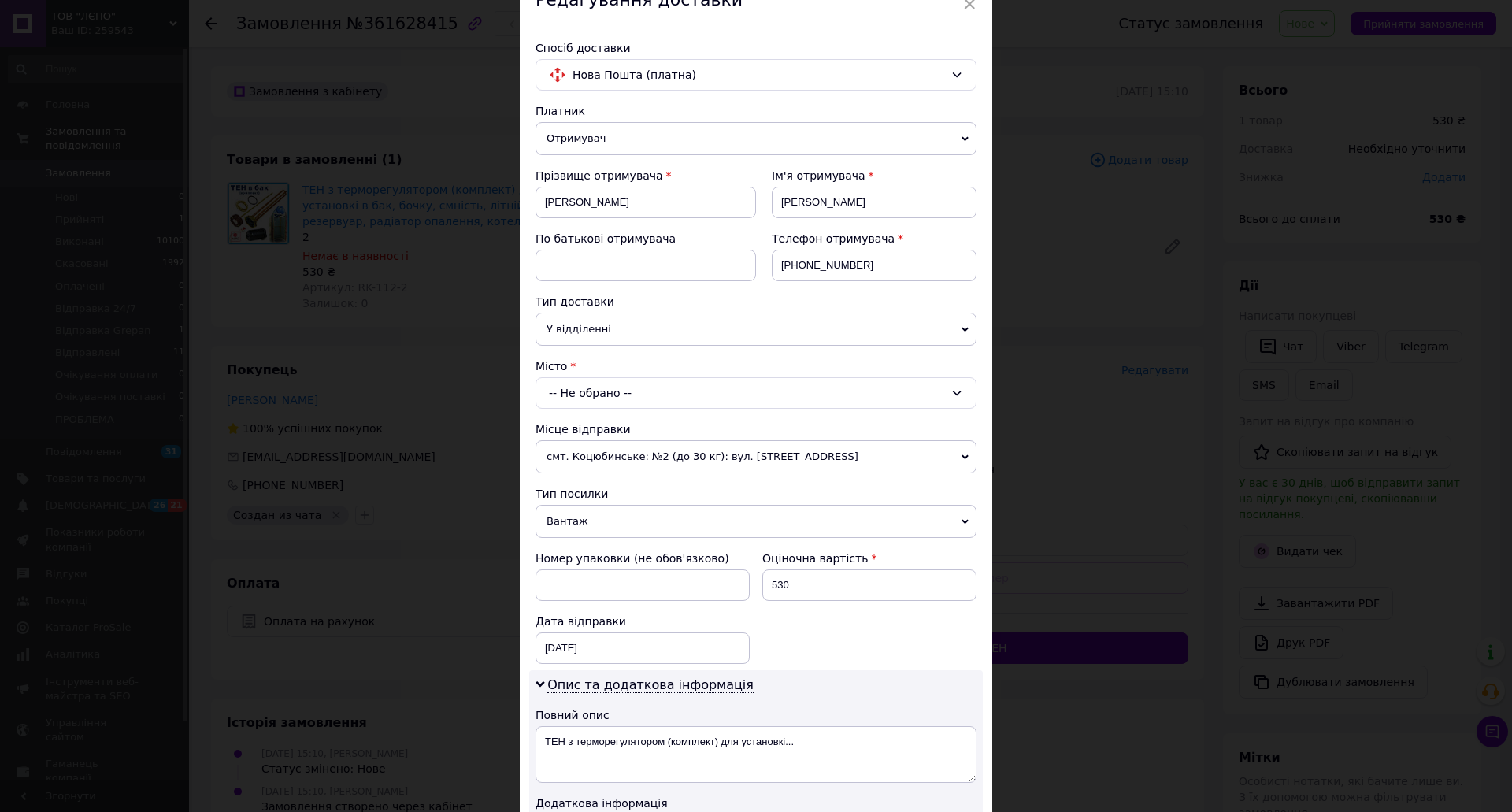
click at [592, 390] on div "-- Не обрано --" at bounding box center [756, 393] width 441 height 31
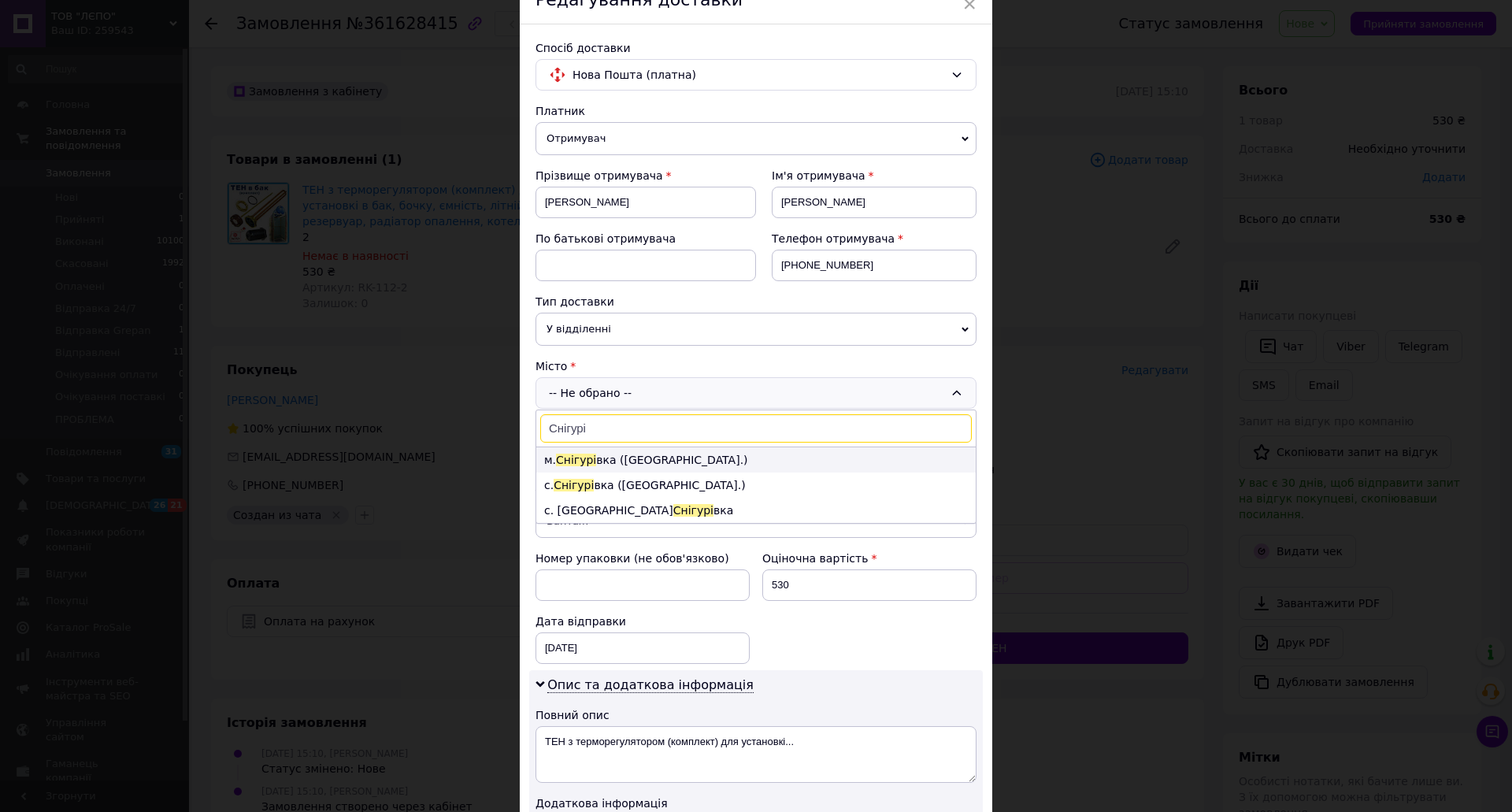
type input "Снігурі"
click at [648, 465] on li "м. [GEOGRAPHIC_DATA] вка ([GEOGRAPHIC_DATA].)" at bounding box center [756, 459] width 440 height 25
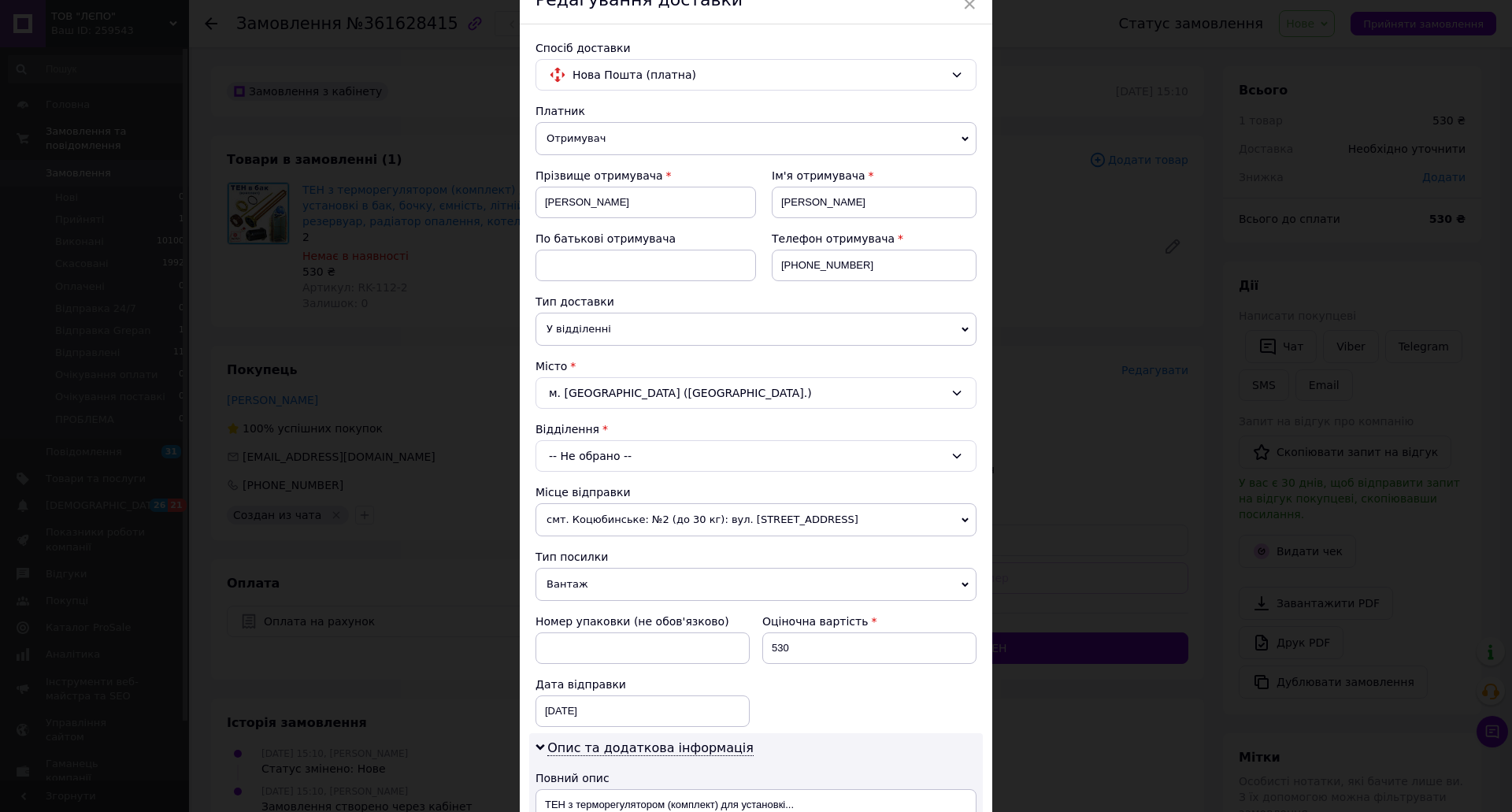
click at [579, 458] on div "-- Не обрано --" at bounding box center [756, 456] width 441 height 31
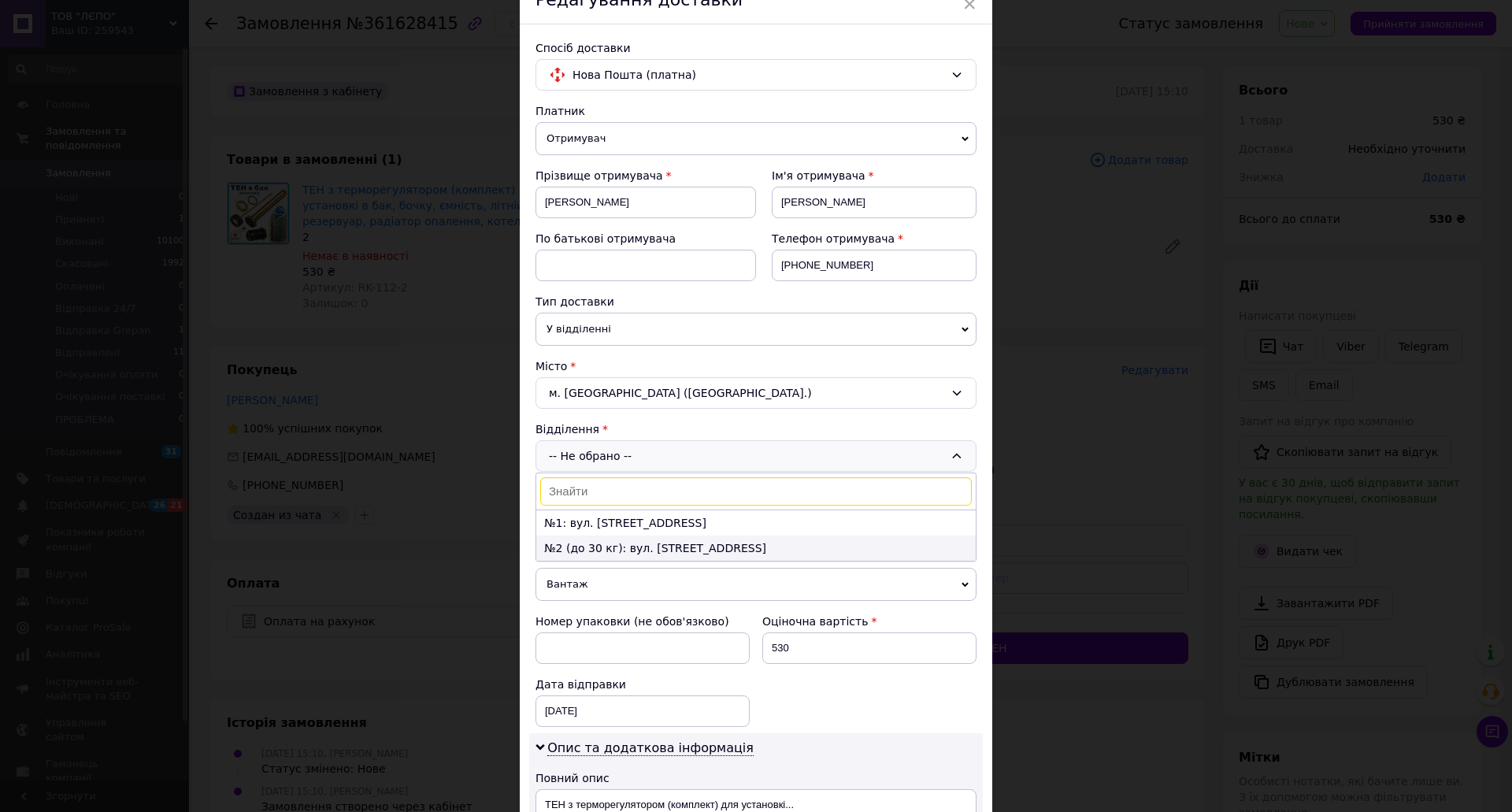
click at [603, 542] on li "№2 (до 30 кг): вул. [STREET_ADDRESS]" at bounding box center [756, 548] width 440 height 25
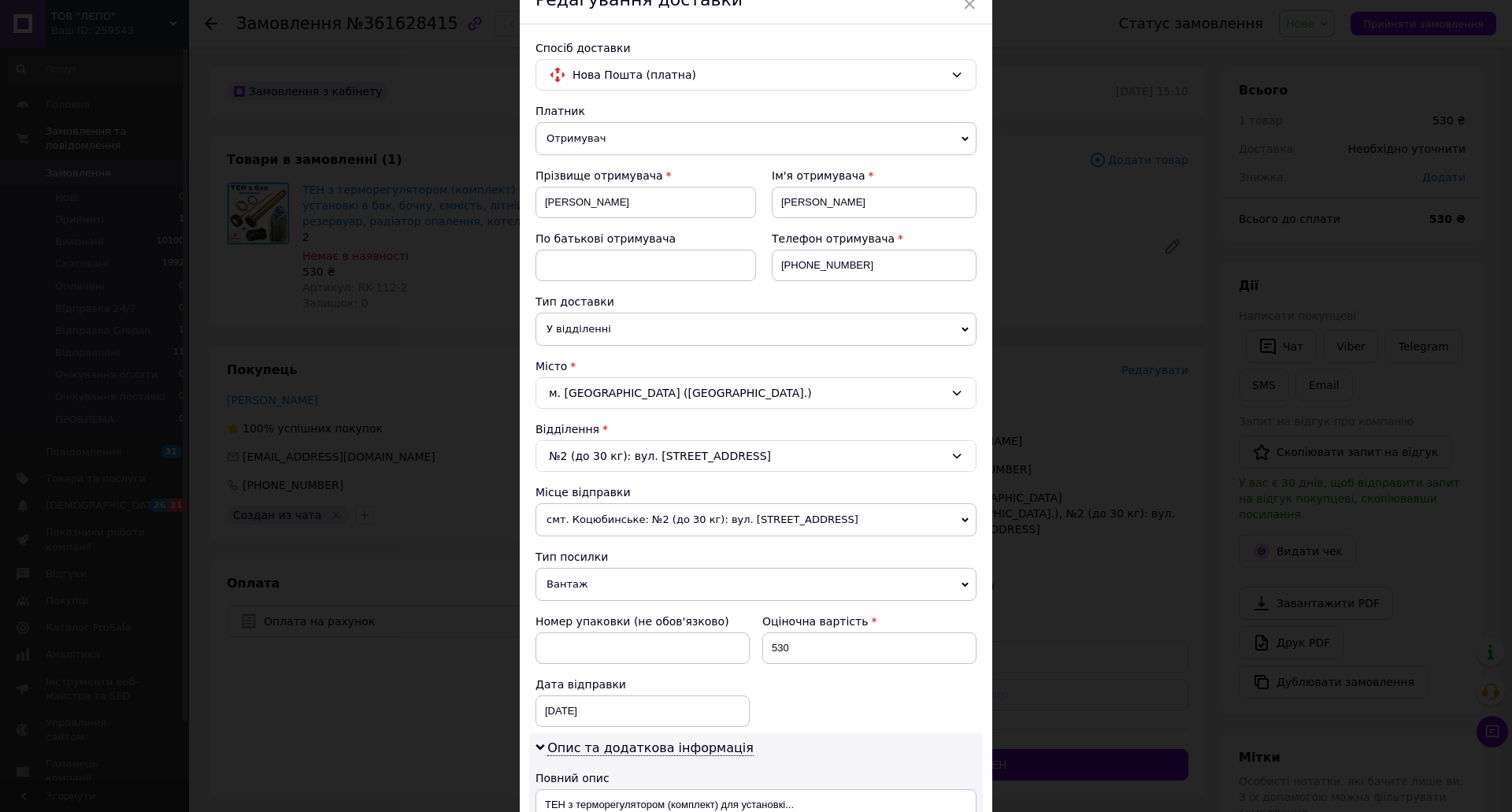
click at [719, 520] on span "смт. Коцюбинське: №2 (до 30 кг): вул. [STREET_ADDRESS]" at bounding box center [756, 520] width 441 height 33
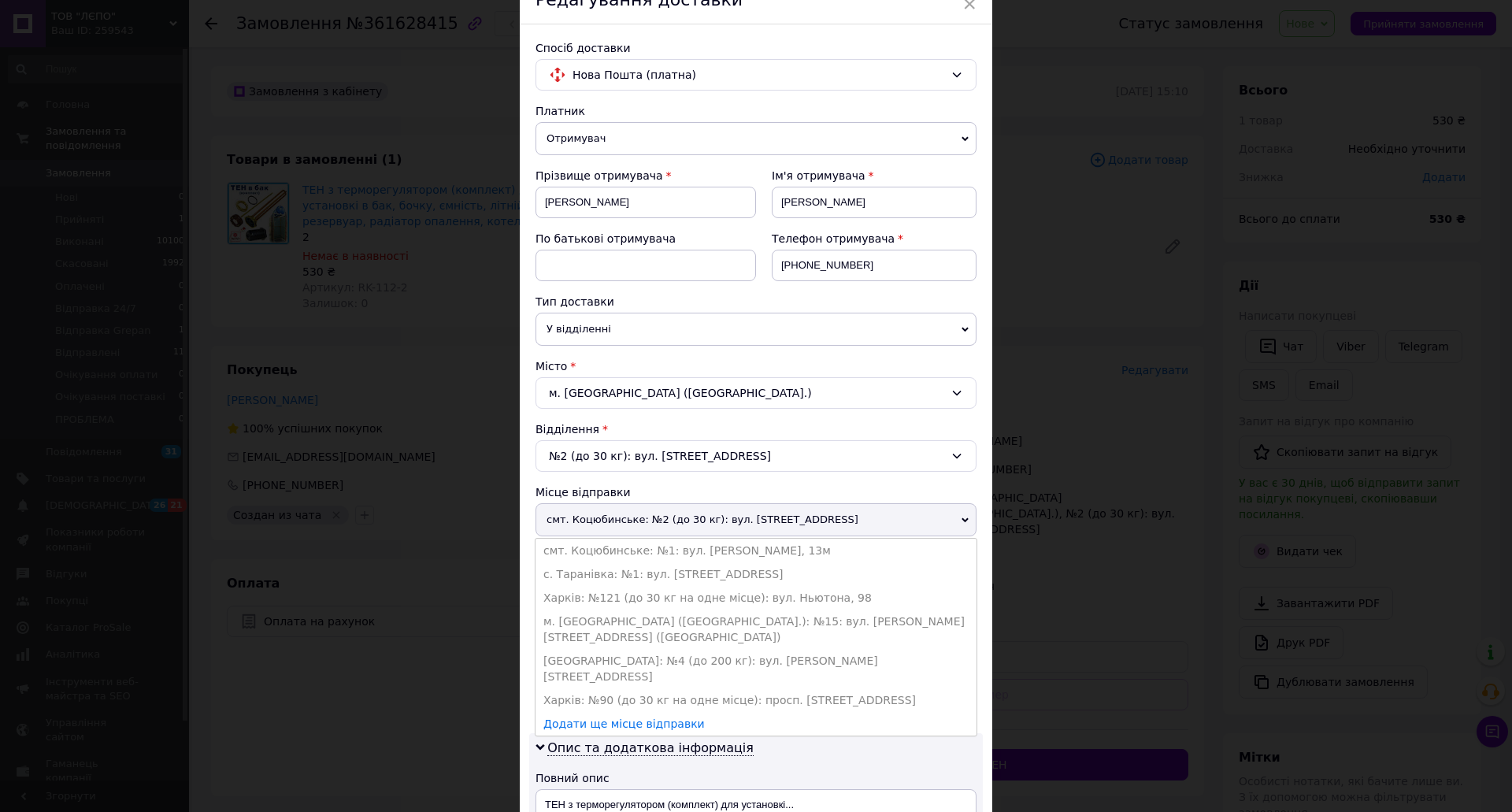
click at [719, 520] on span "смт. Коцюбинське: №2 (до 30 кг): вул. [STREET_ADDRESS]" at bounding box center [756, 520] width 441 height 33
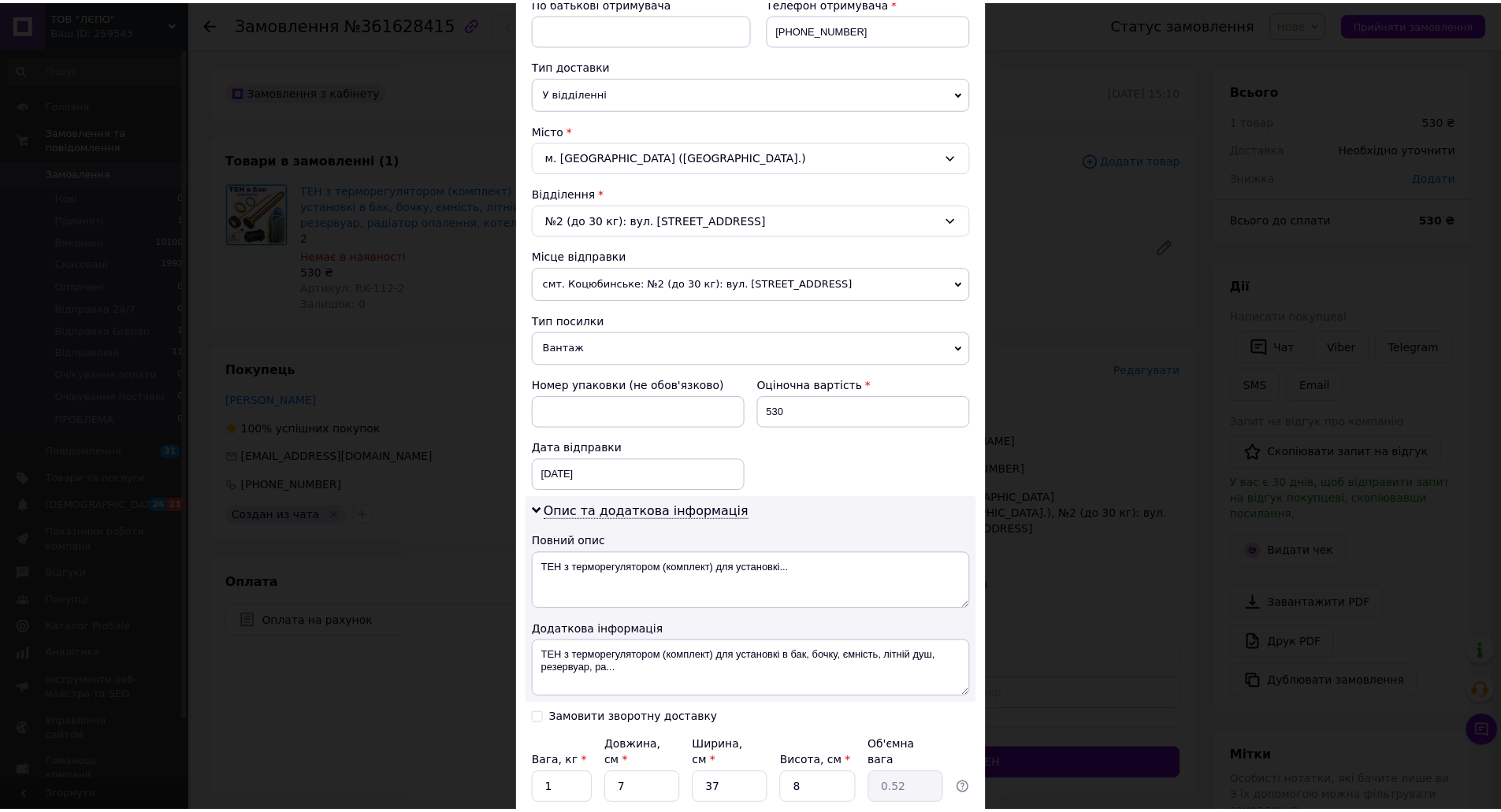
scroll to position [439, 0]
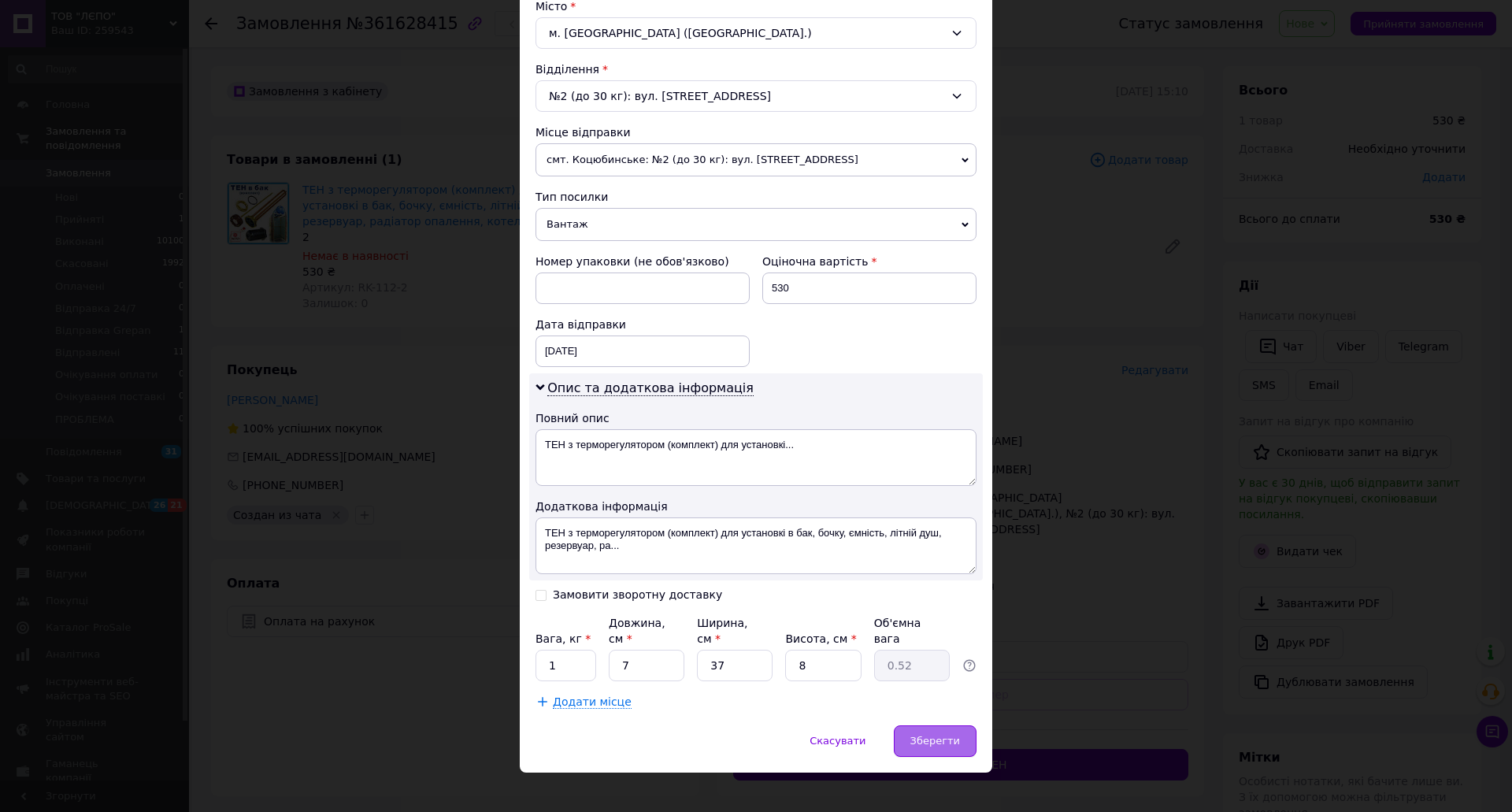
click at [913, 725] on div "Зберегти" at bounding box center [936, 741] width 83 height 31
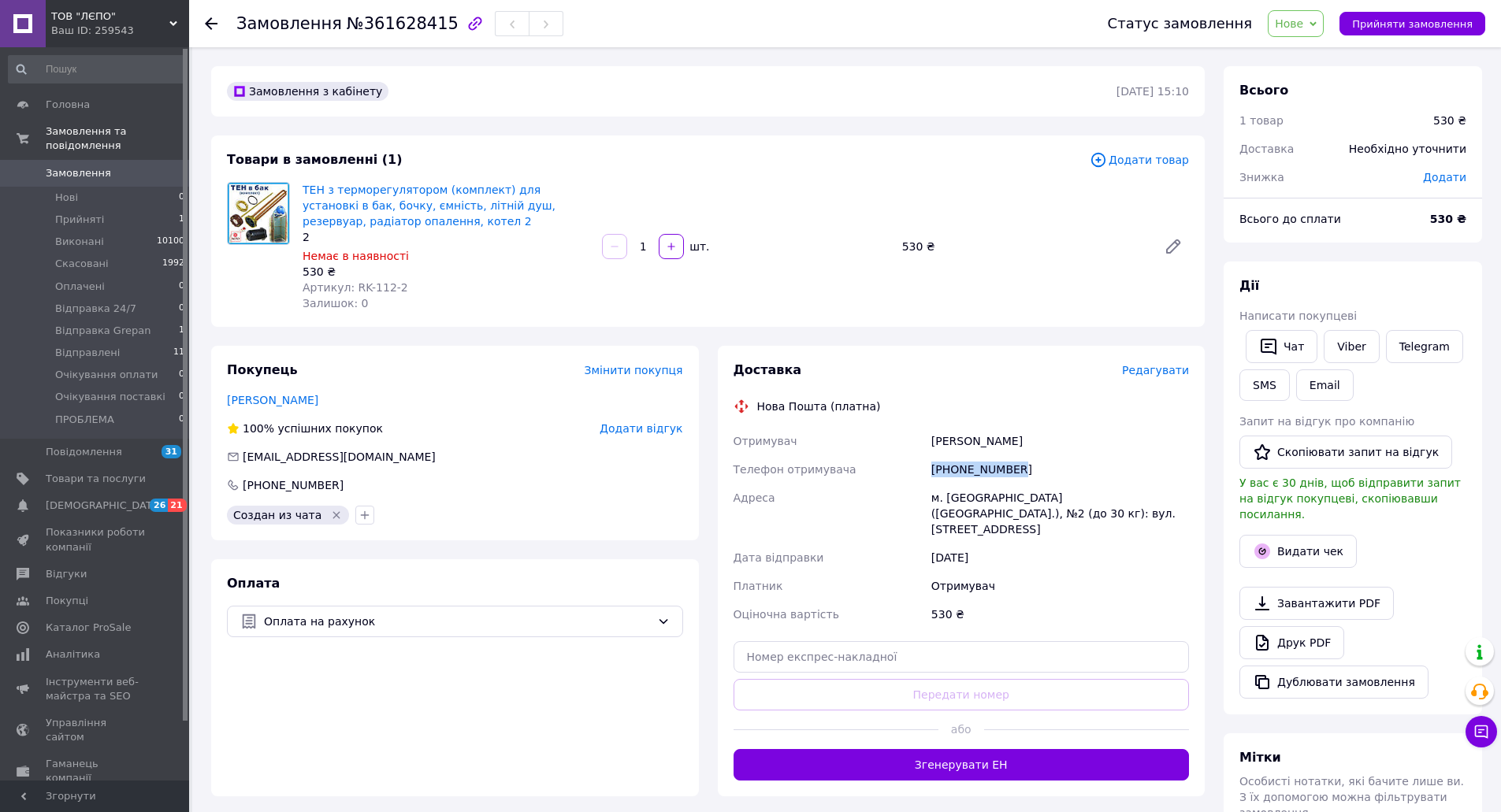
drag, startPoint x: 1015, startPoint y: 467, endPoint x: 933, endPoint y: 468, distance: 82.0
click at [933, 468] on div "[PHONE_NUMBER]" at bounding box center [1060, 469] width 264 height 29
copy div "[PHONE_NUMBER]"
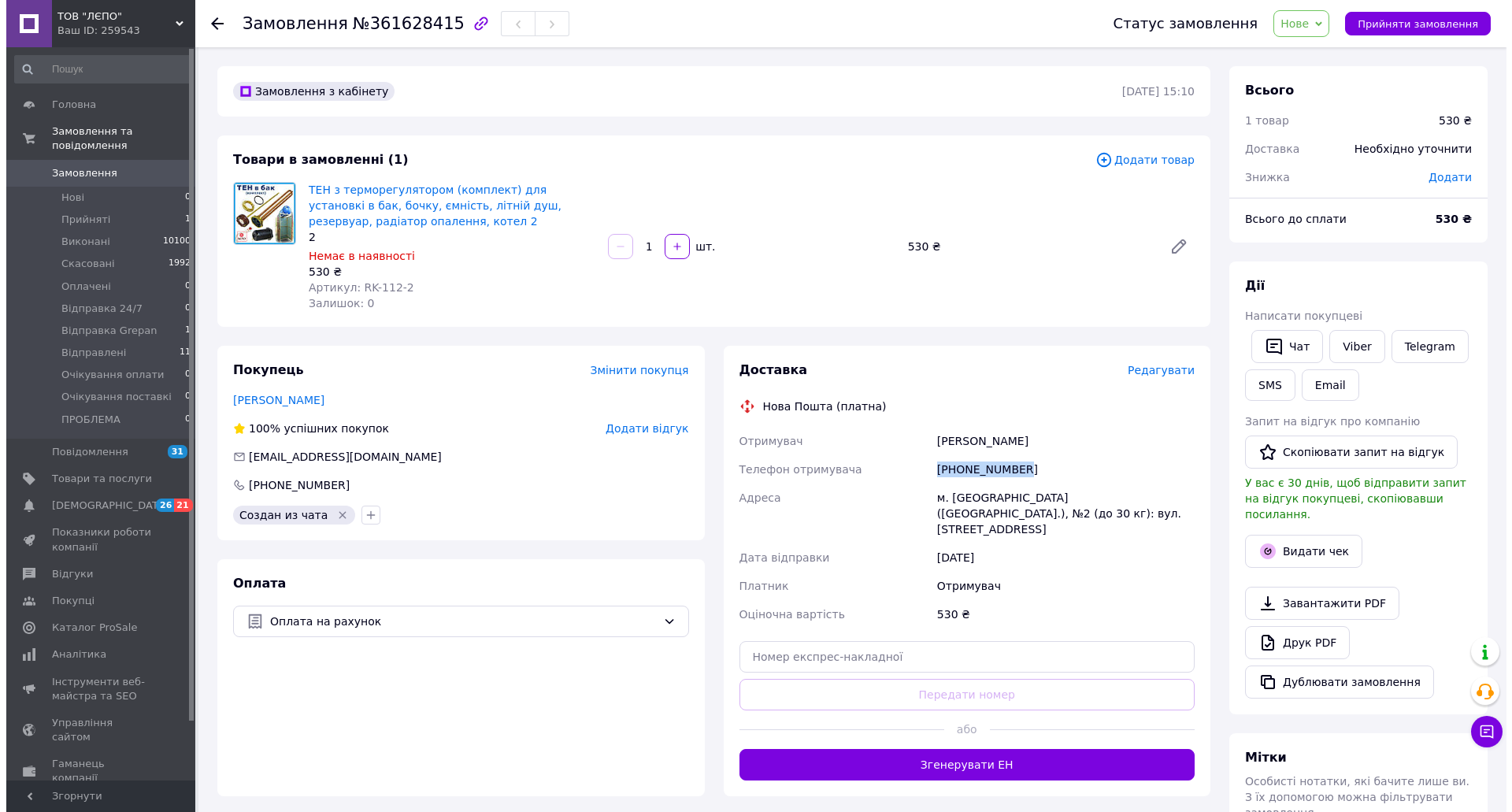
scroll to position [236, 0]
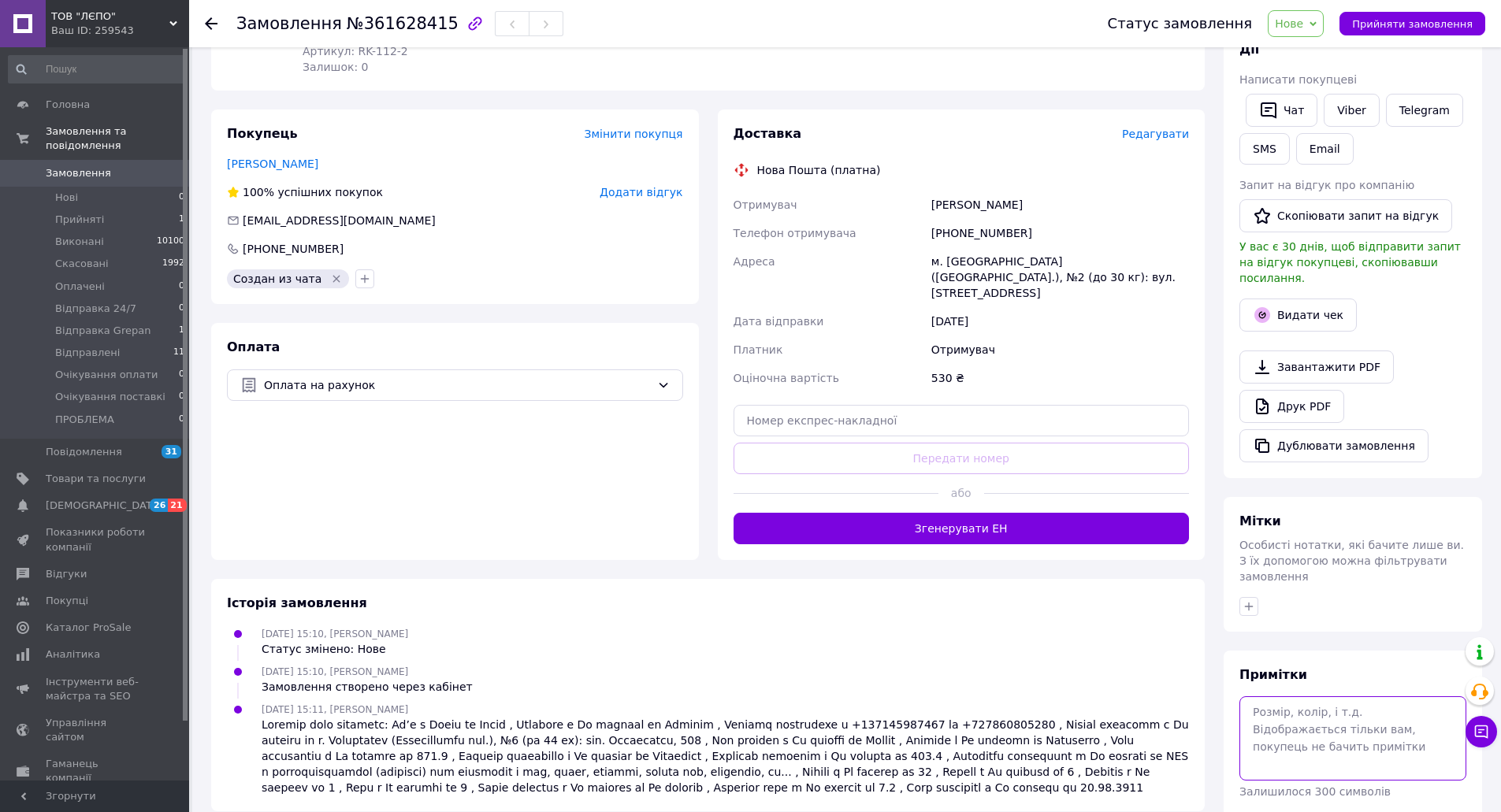
click at [1339, 710] on textarea at bounding box center [1353, 738] width 227 height 83
type textarea "М"
paste textarea "[PHONE_NUMBER]"
type textarea "V [PHONE_NUMBER]"
drag, startPoint x: 1434, startPoint y: 791, endPoint x: 1445, endPoint y: 783, distance: 13.6
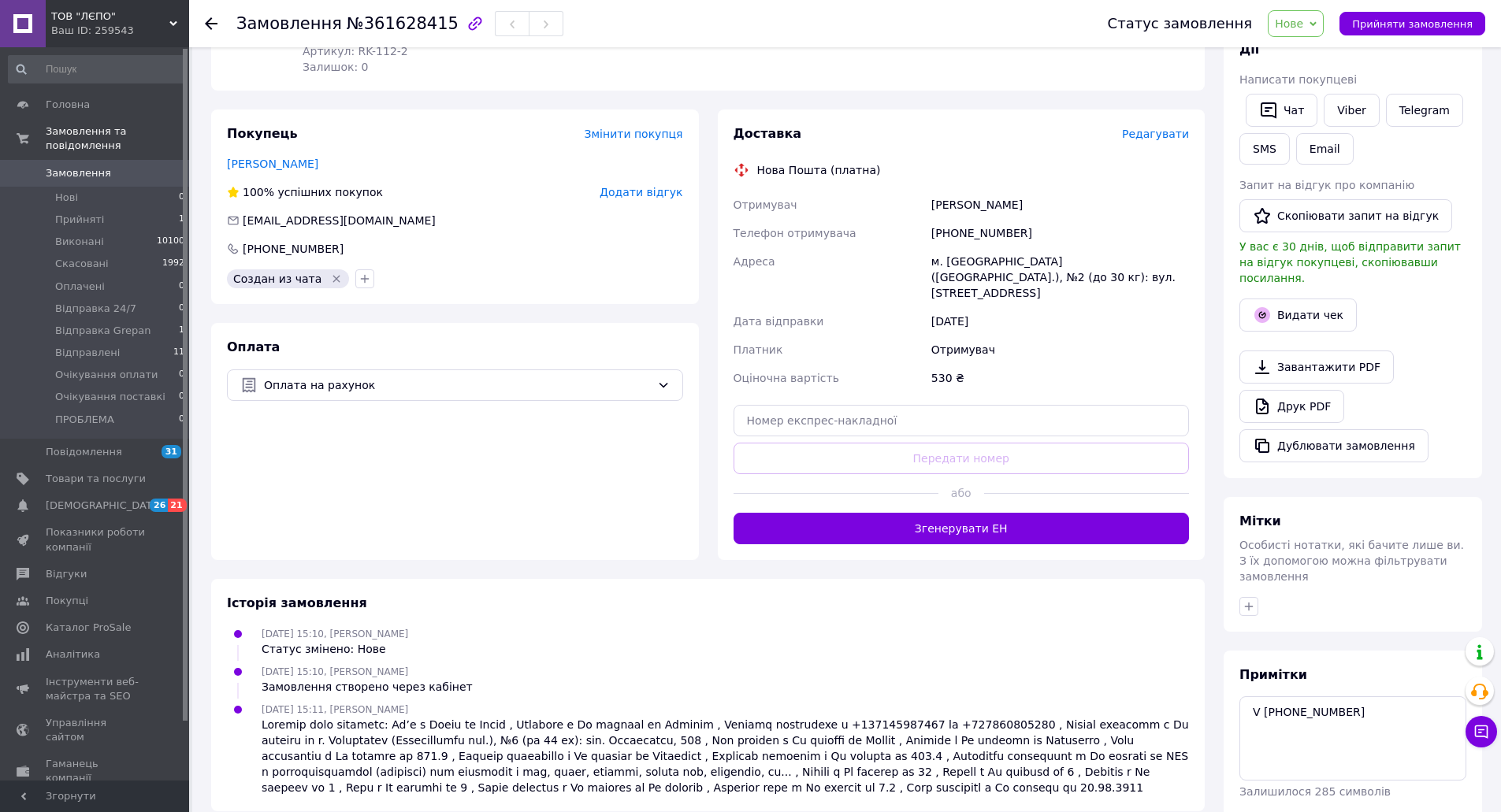
click at [1438, 811] on button "Зберегти" at bounding box center [1425, 828] width 80 height 31
click at [351, 250] on icon "button" at bounding box center [355, 248] width 8 height 8
drag, startPoint x: 328, startPoint y: 251, endPoint x: 237, endPoint y: 253, distance: 91.0
click at [237, 253] on input "[PHONE_NUMBER]" at bounding box center [456, 248] width 457 height 25
click at [462, 442] on div "Оплата Оплата на рахунок" at bounding box center [455, 442] width 488 height 237
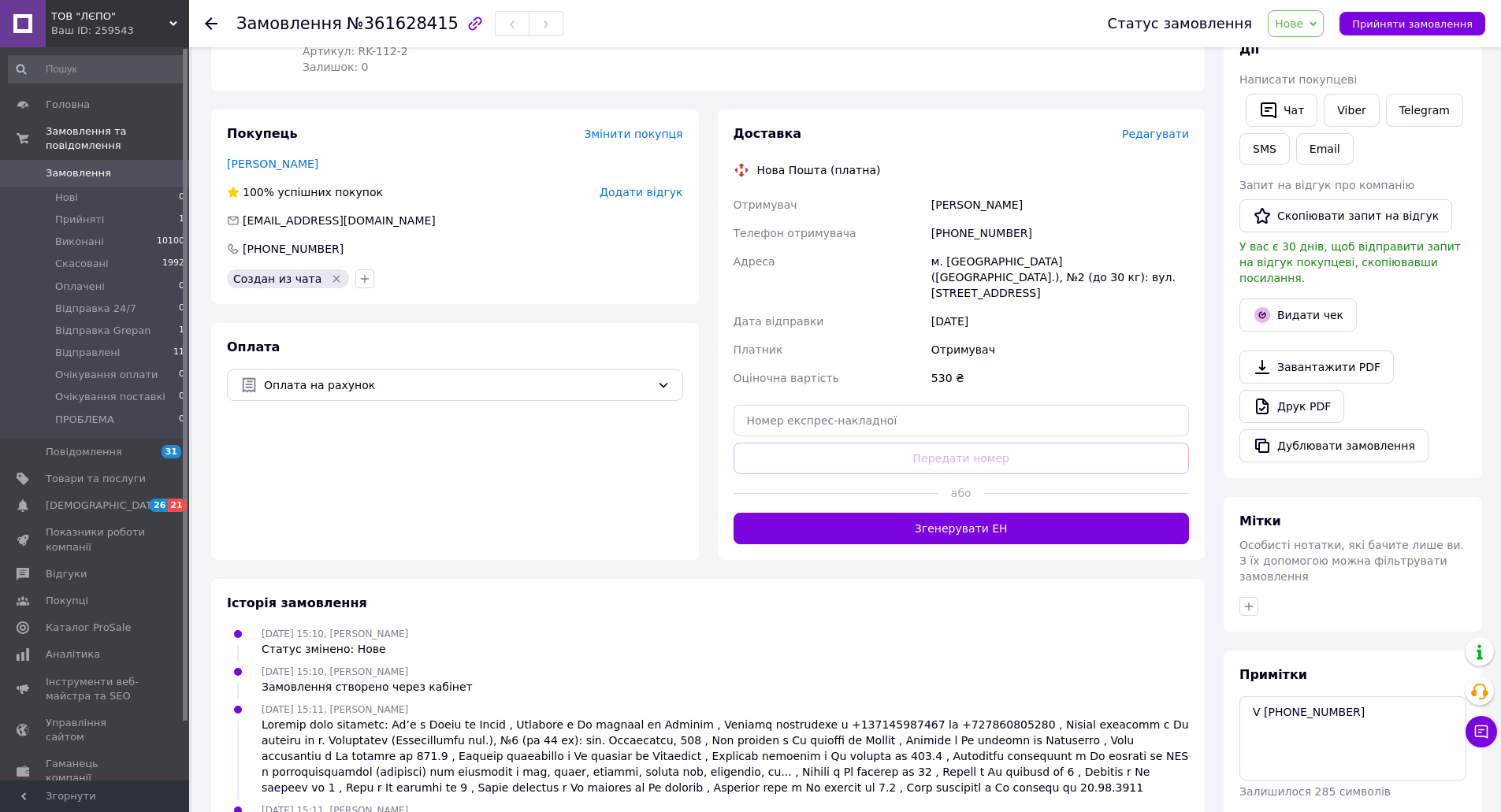
click at [1159, 135] on span "Редагувати" at bounding box center [1155, 134] width 67 height 13
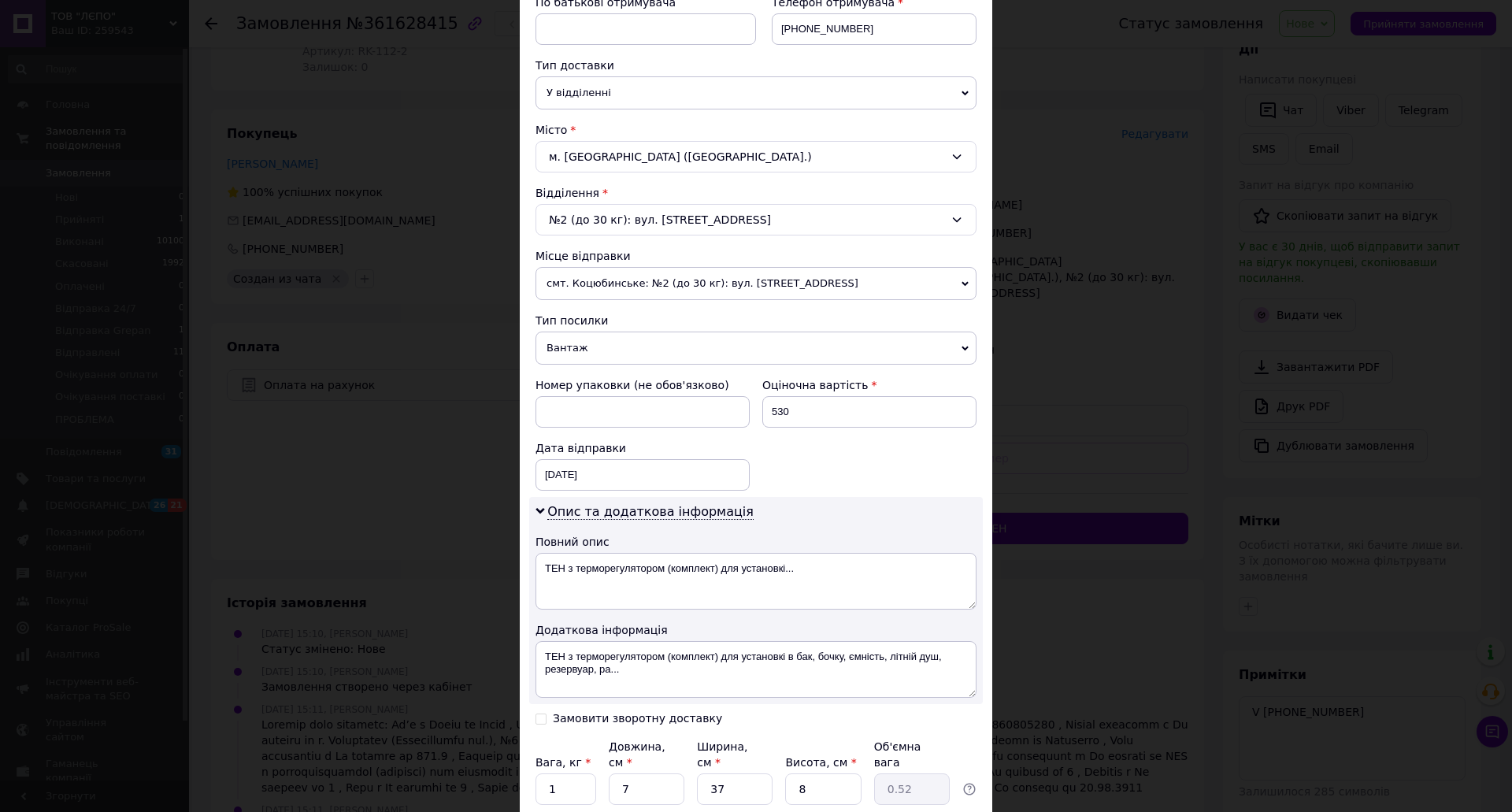
scroll to position [157, 0]
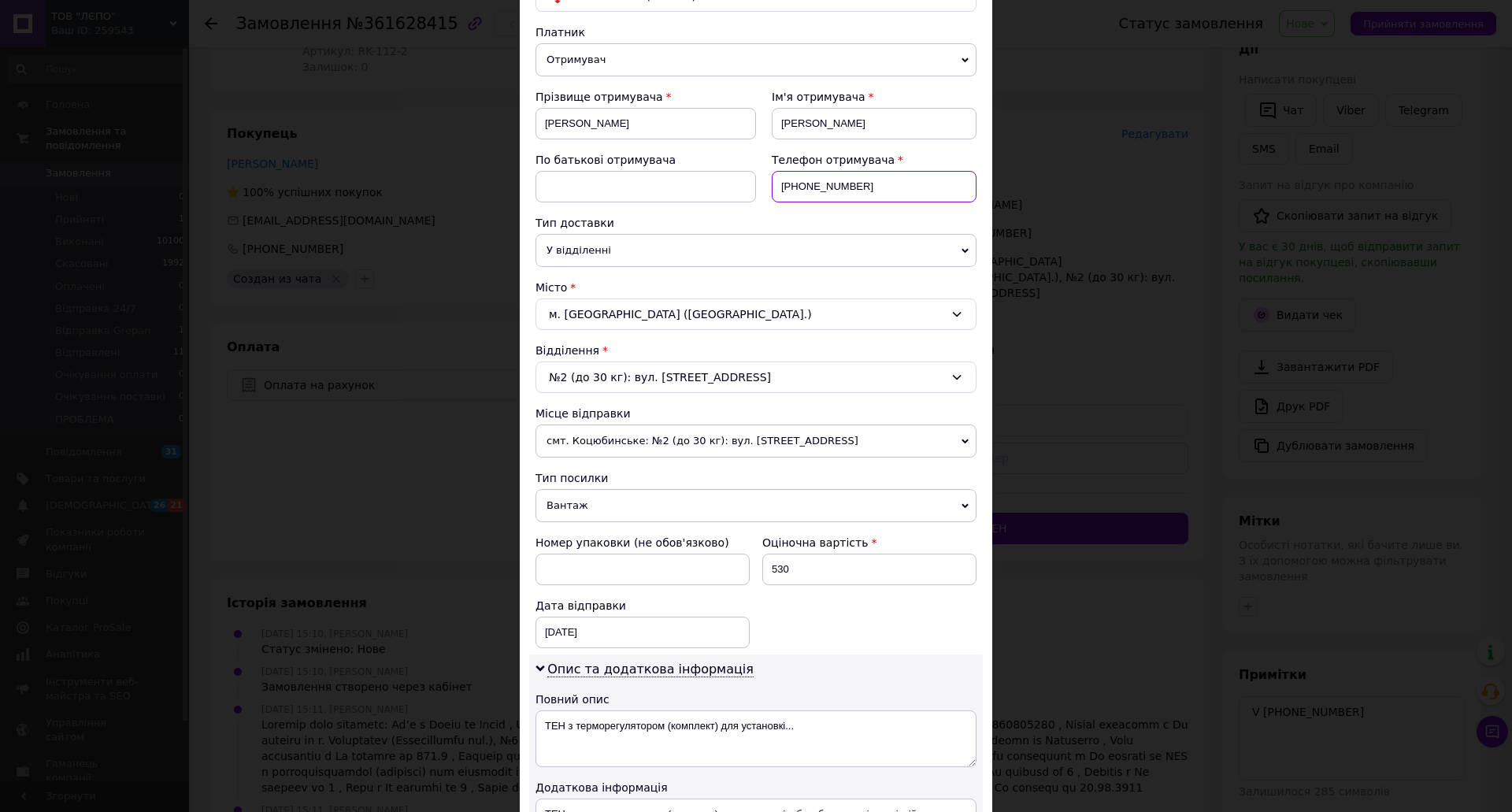
drag, startPoint x: 871, startPoint y: 188, endPoint x: 780, endPoint y: 187, distance: 91.0
click at [780, 187] on input "[PHONE_NUMBER]" at bounding box center [874, 187] width 205 height 31
paste input "95053563"
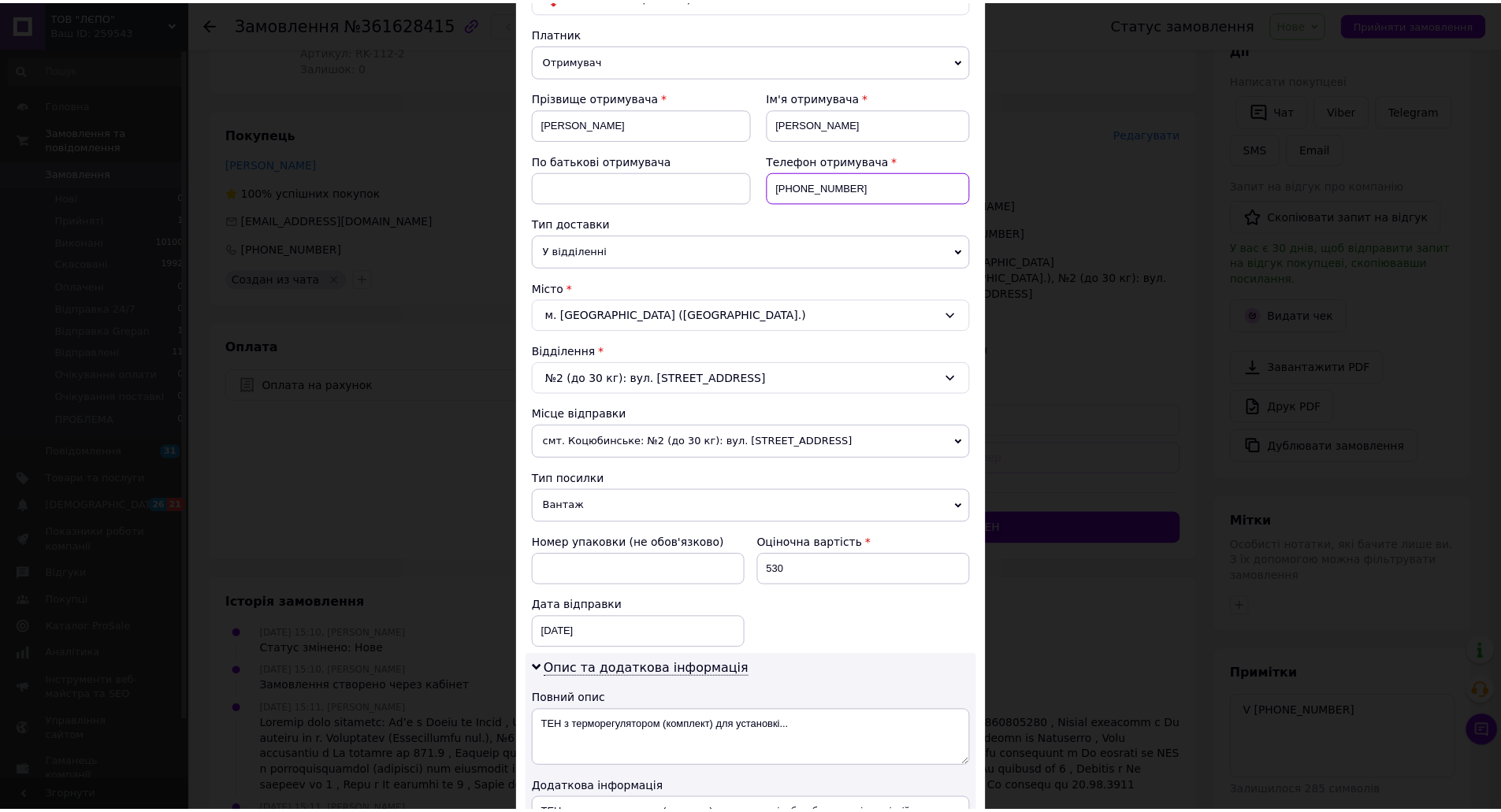
scroll to position [439, 0]
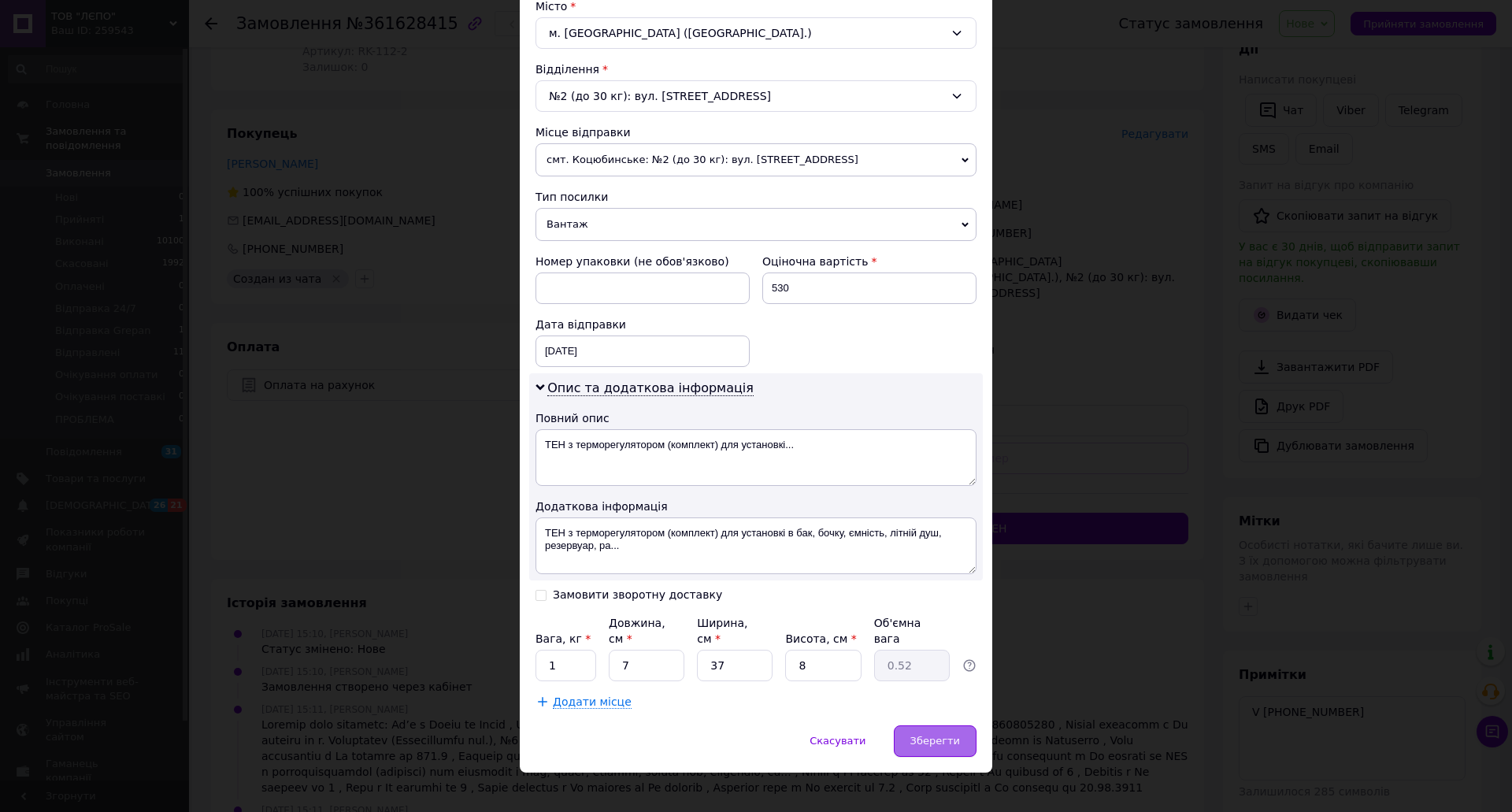
type input "[PHONE_NUMBER]"
click at [926, 734] on span "Зберегти" at bounding box center [935, 740] width 50 height 12
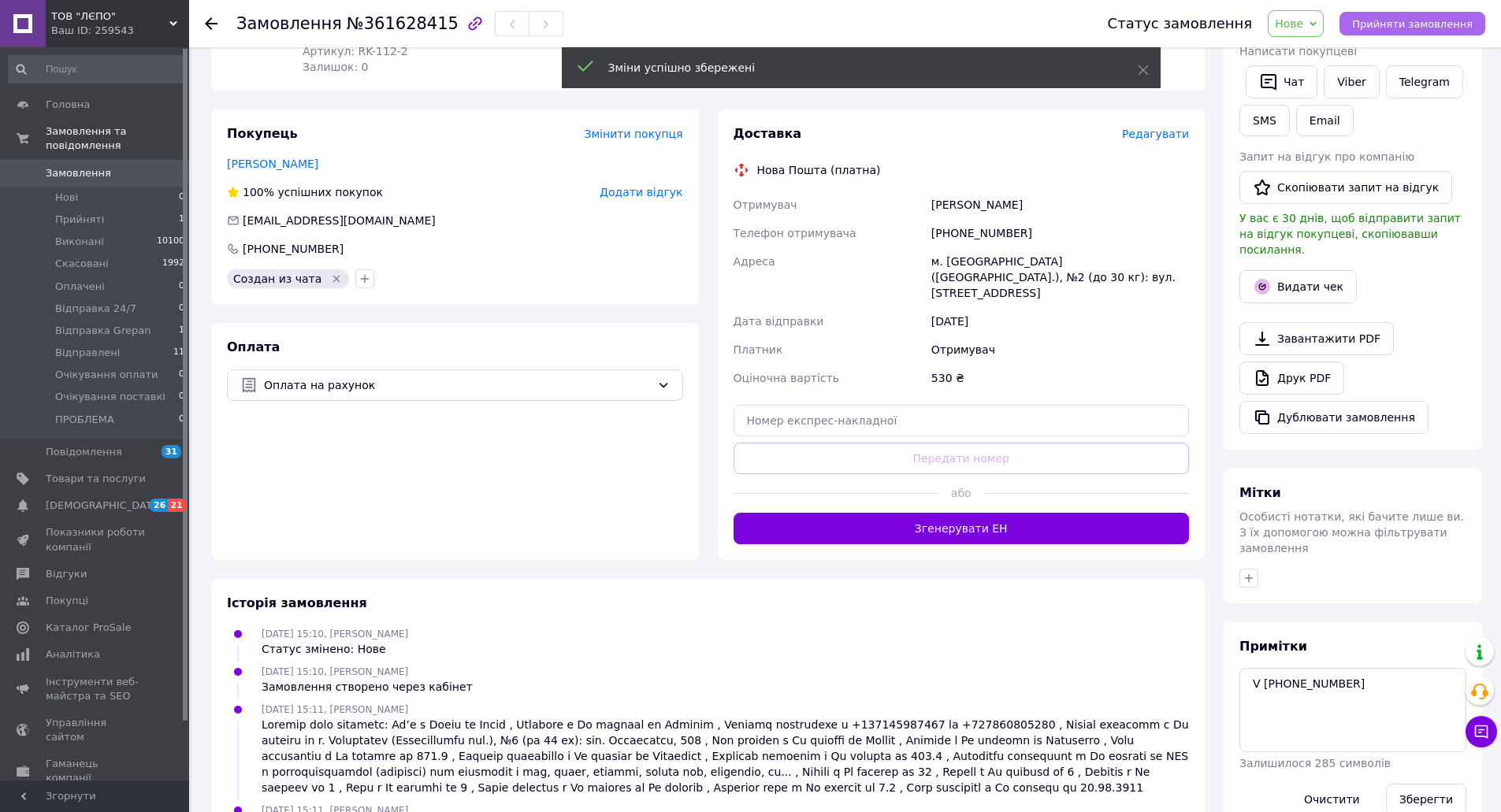
click at [1436, 26] on span "Прийняти замовлення" at bounding box center [1412, 24] width 120 height 12
